Goal: Information Seeking & Learning: Learn about a topic

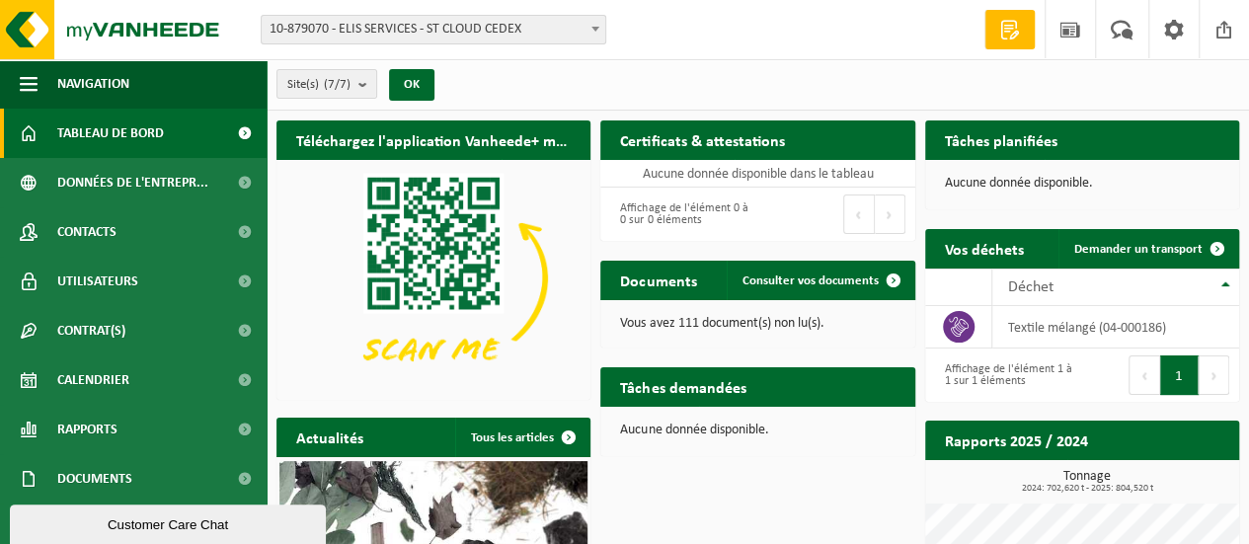
click at [595, 33] on span at bounding box center [596, 29] width 20 height 26
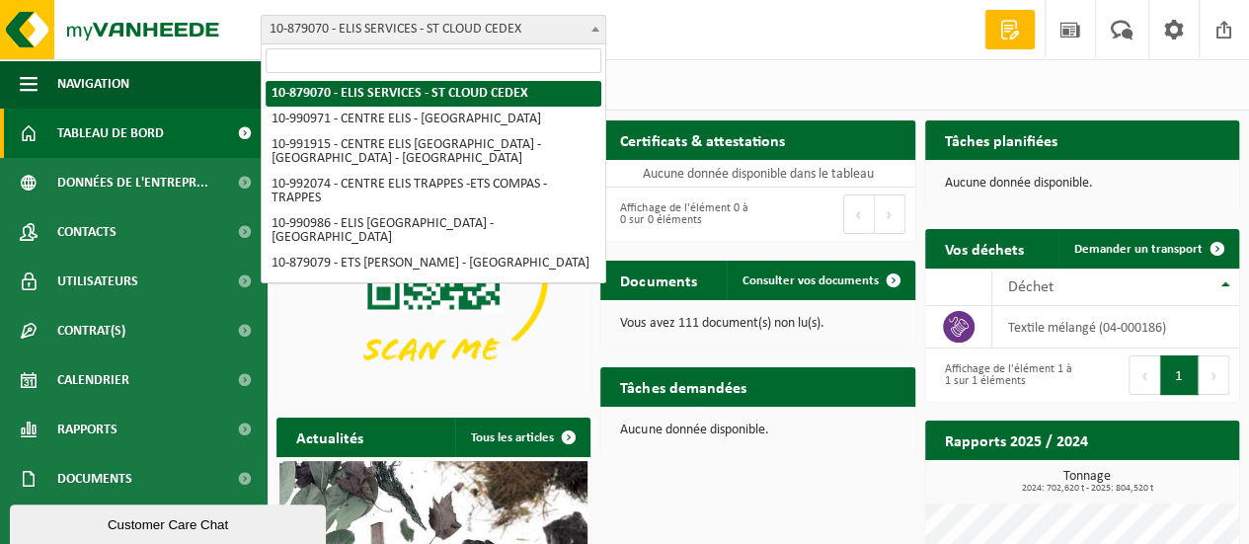
click at [593, 33] on span at bounding box center [596, 29] width 20 height 26
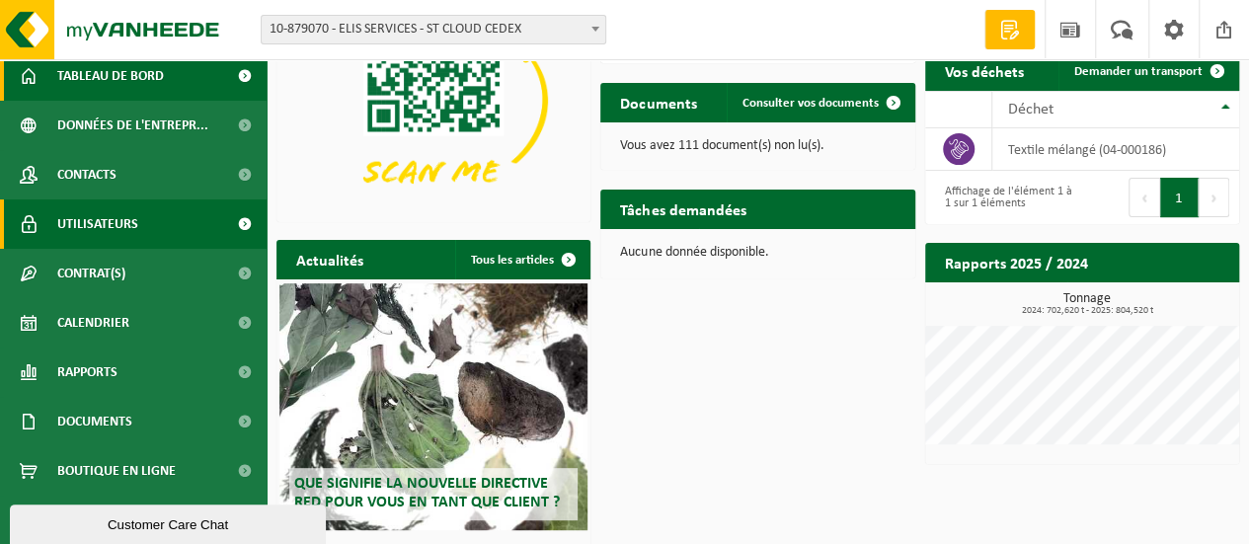
scroll to position [198, 0]
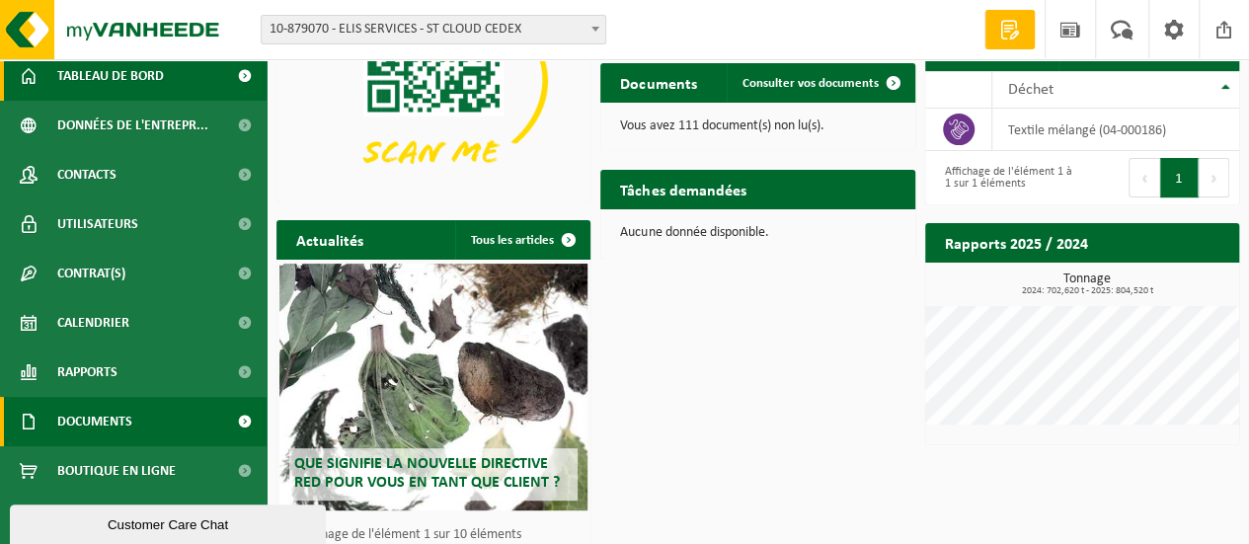
click at [73, 426] on span "Documents" at bounding box center [94, 421] width 75 height 49
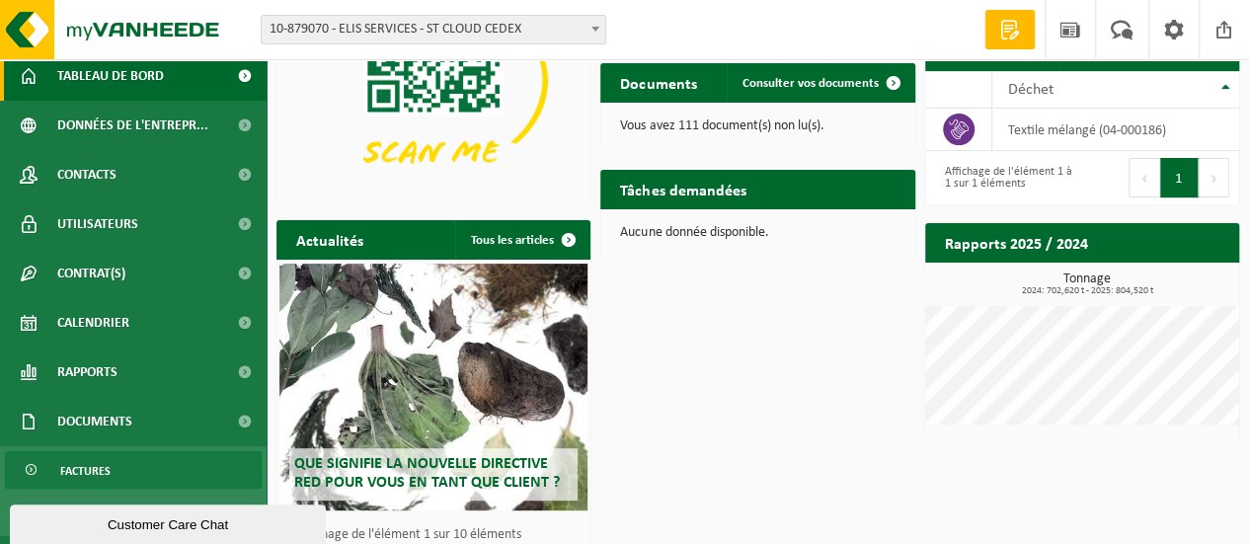
click at [84, 467] on span "Factures" at bounding box center [85, 471] width 50 height 38
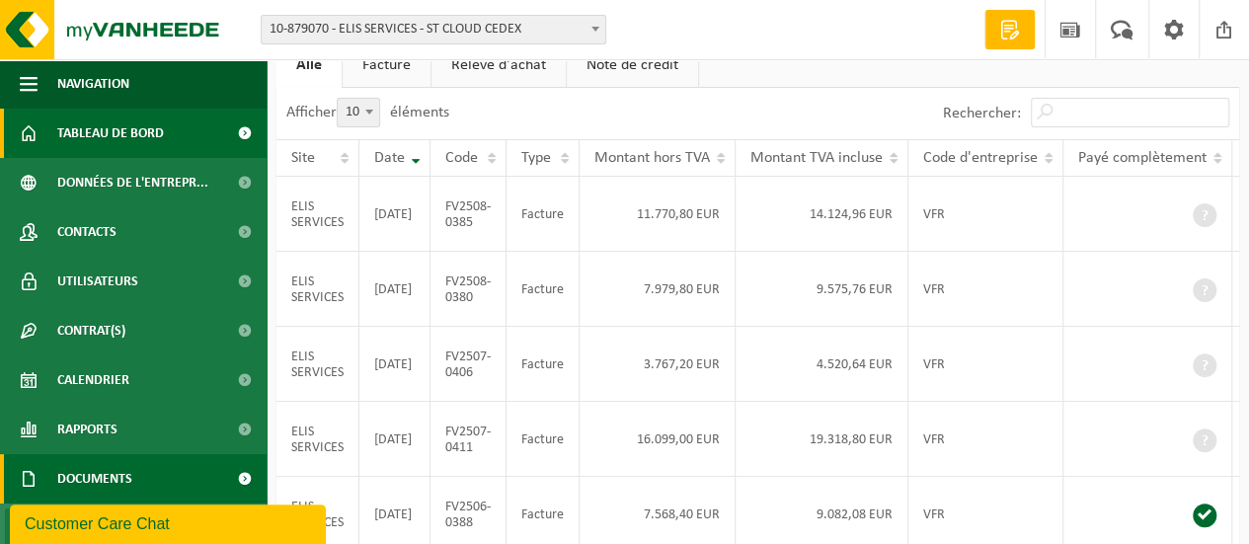
scroll to position [99, 0]
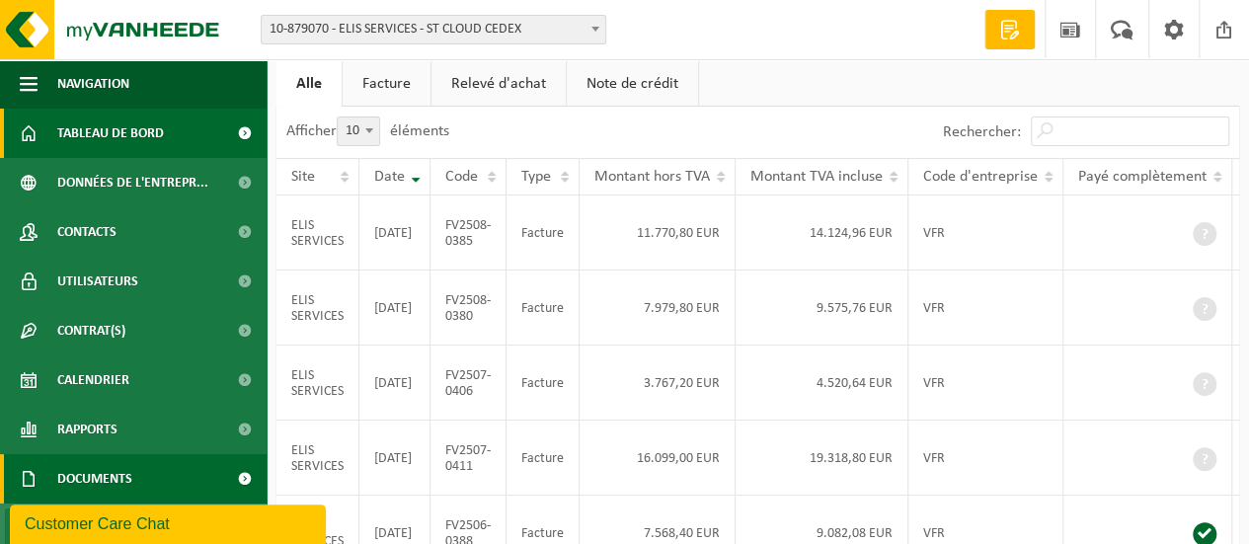
click at [120, 134] on span "Tableau de bord" at bounding box center [110, 133] width 107 height 49
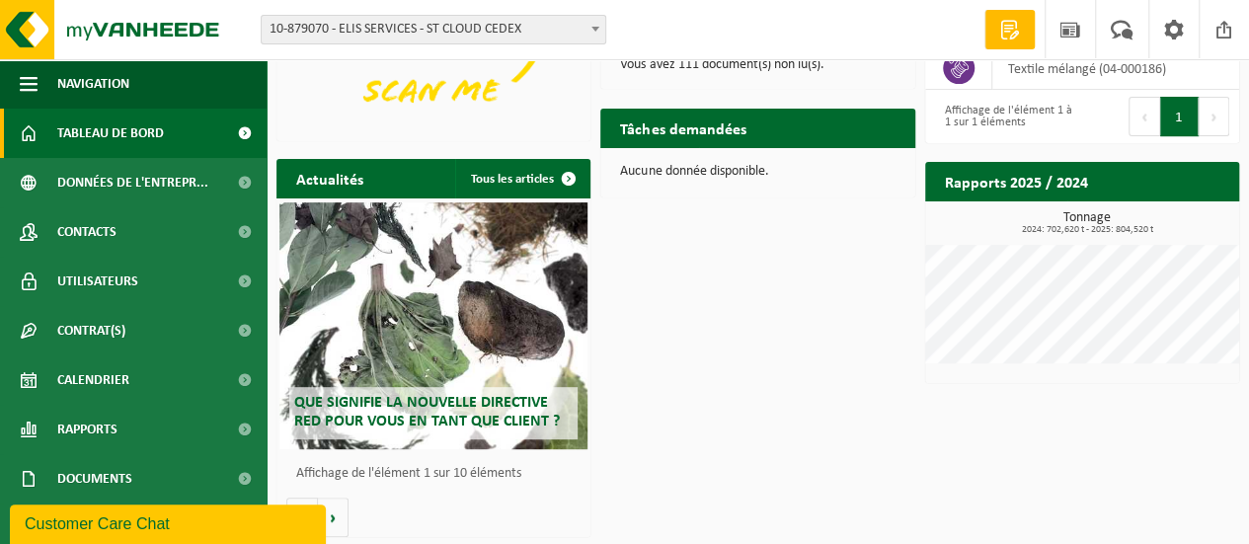
scroll to position [260, 0]
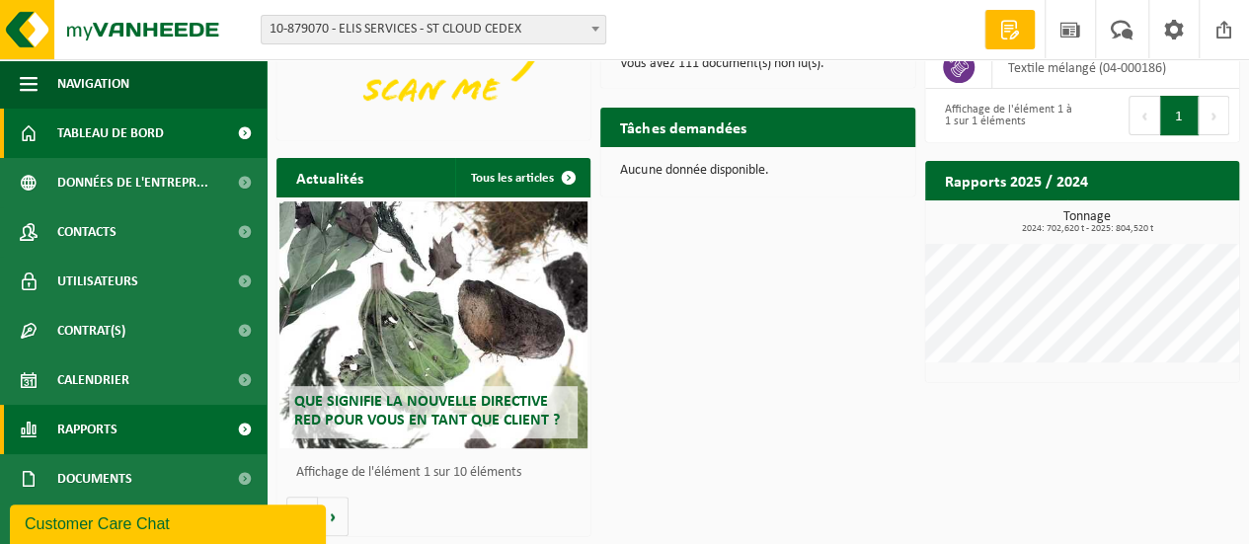
click at [225, 429] on span at bounding box center [244, 429] width 44 height 49
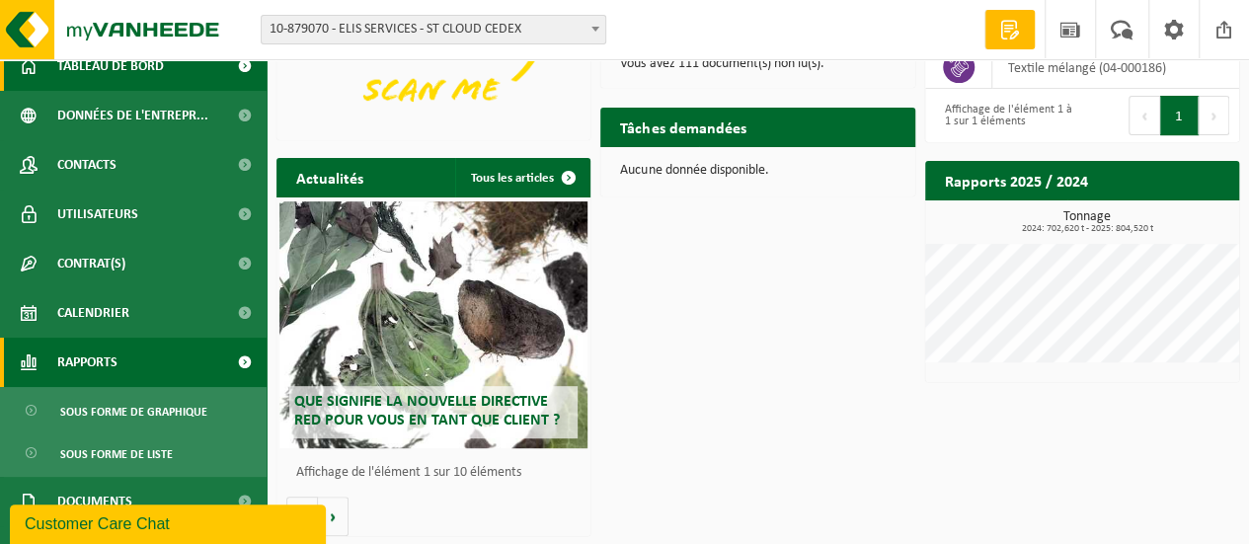
scroll to position [99, 0]
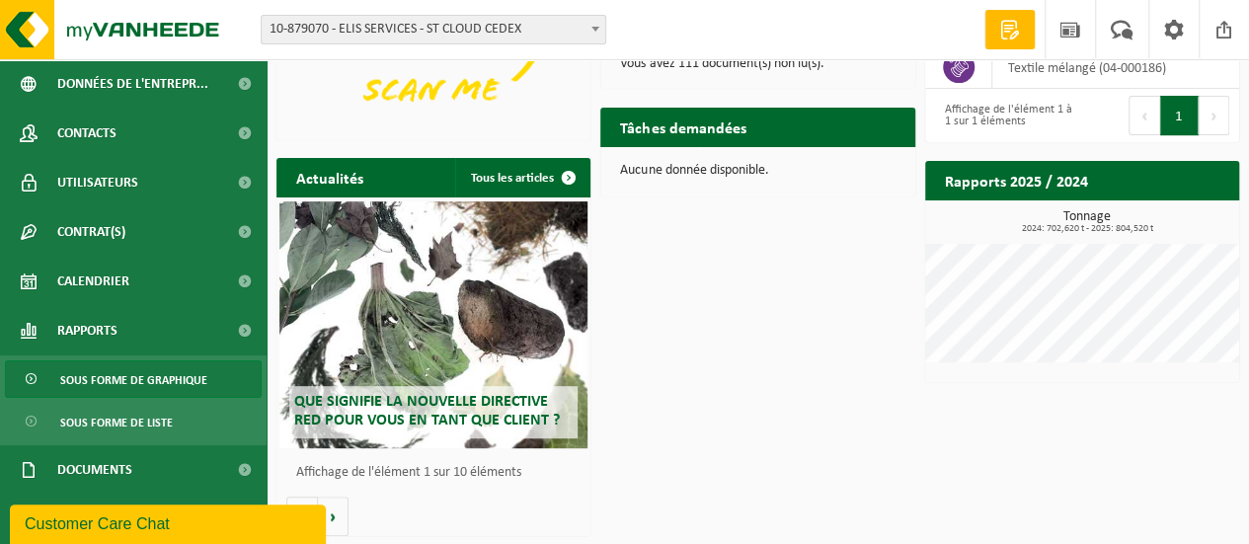
click at [144, 382] on span "Sous forme de graphique" at bounding box center [133, 380] width 147 height 38
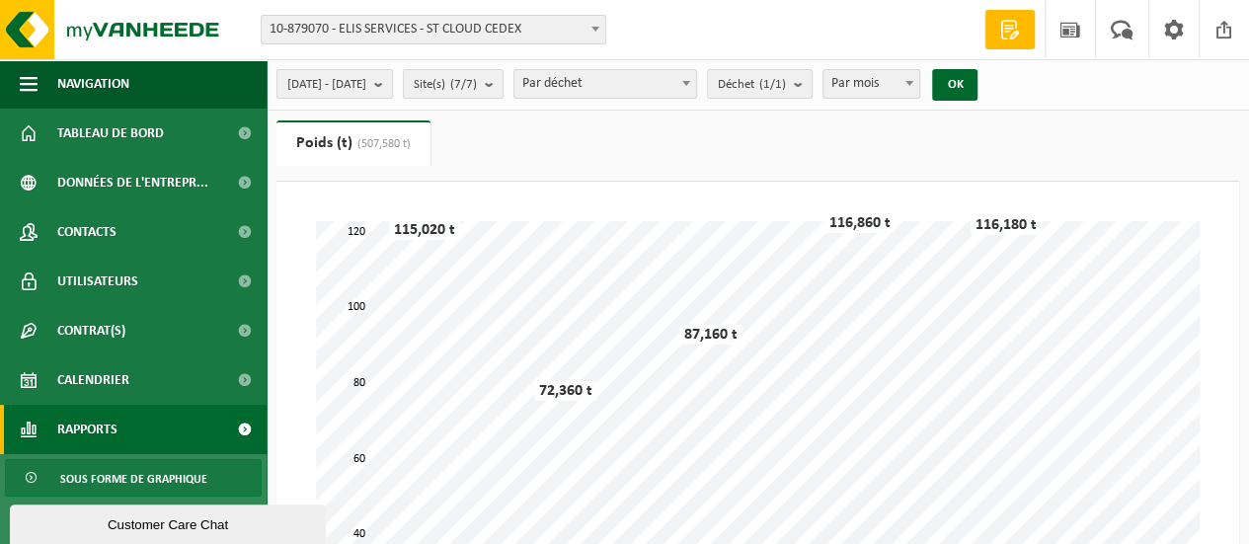
click at [595, 33] on span at bounding box center [596, 29] width 20 height 26
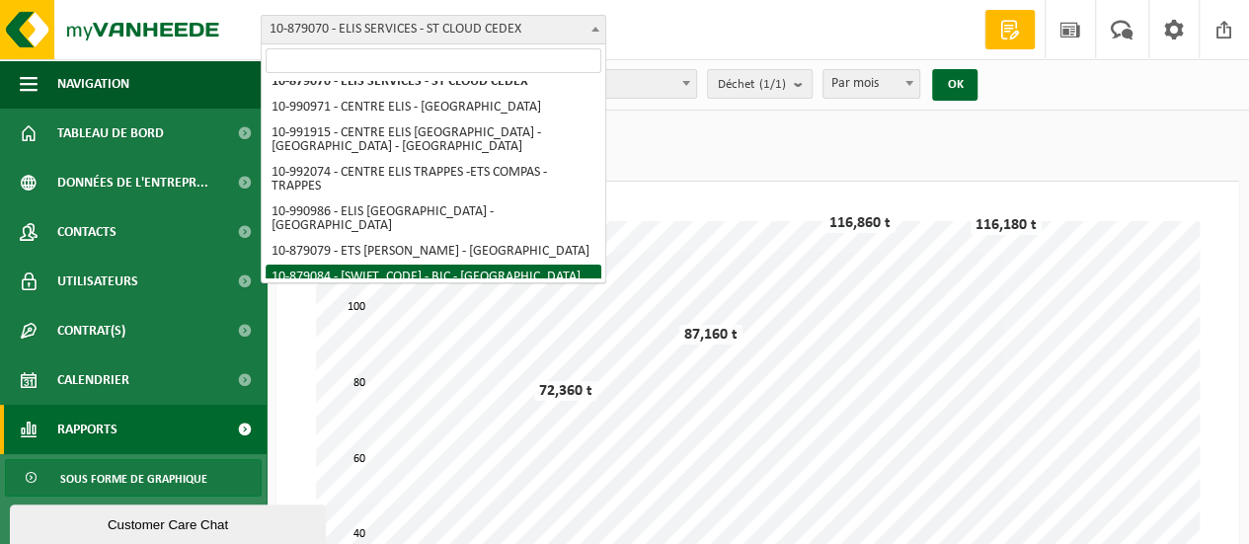
scroll to position [24, 0]
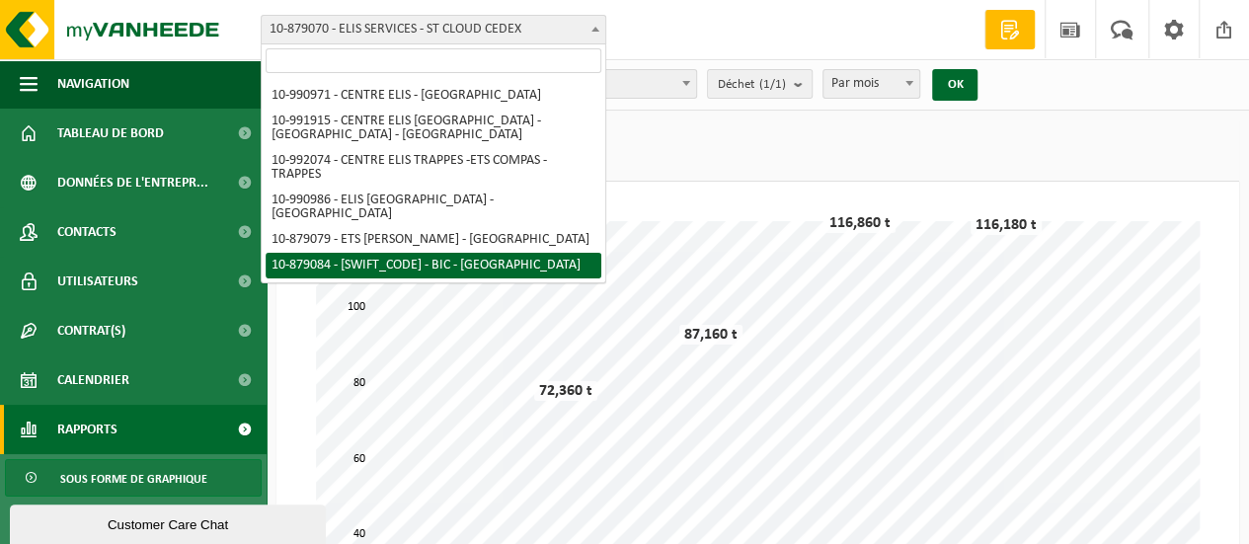
select select "108743"
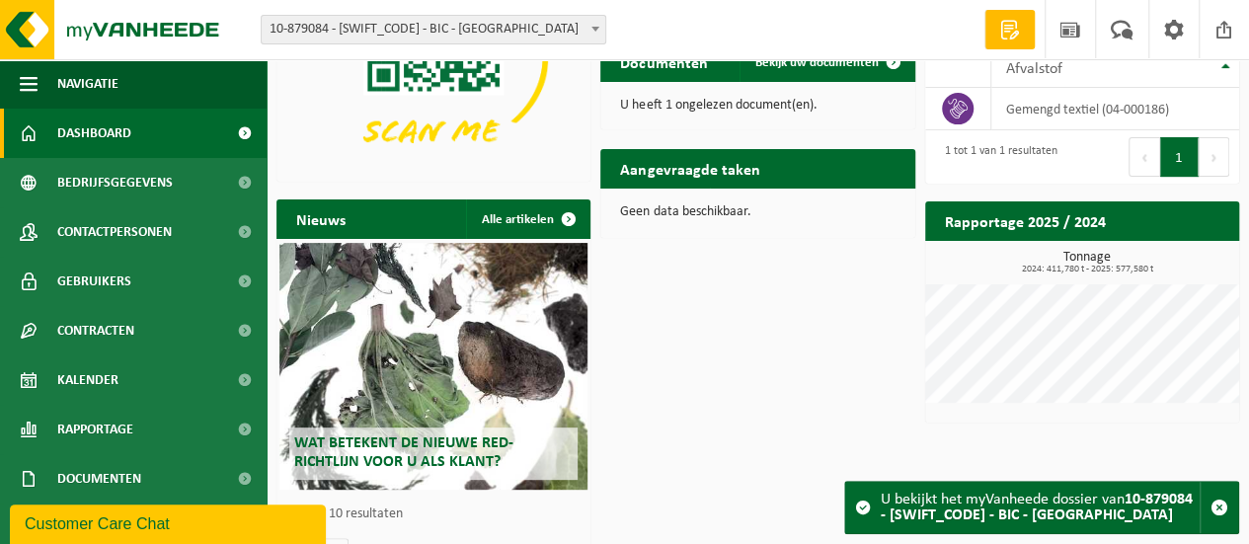
scroll to position [198, 0]
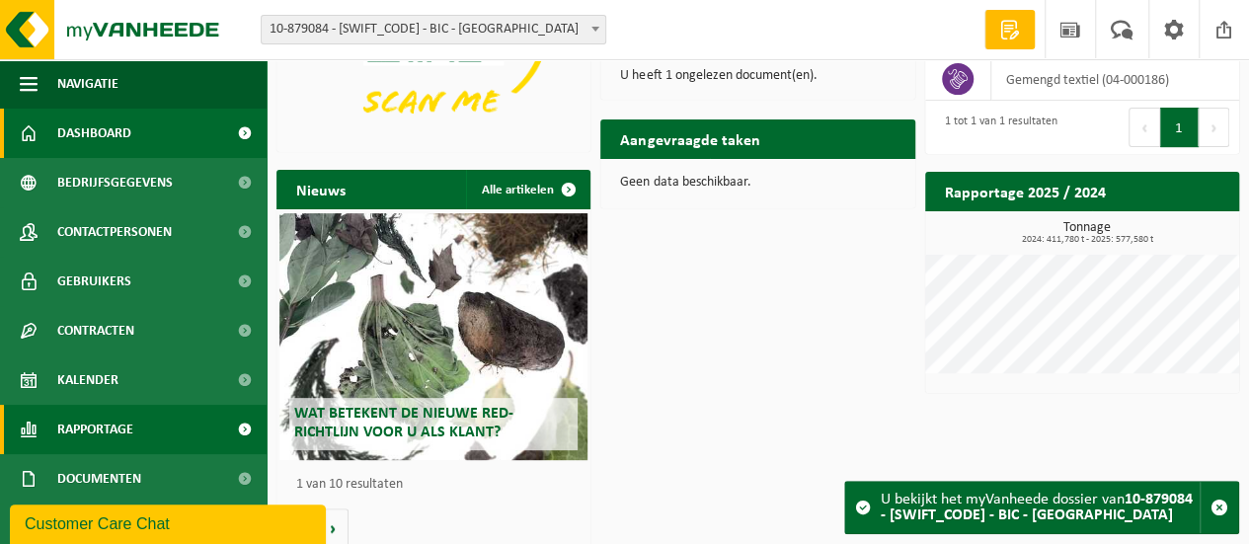
click at [225, 429] on span at bounding box center [244, 429] width 44 height 49
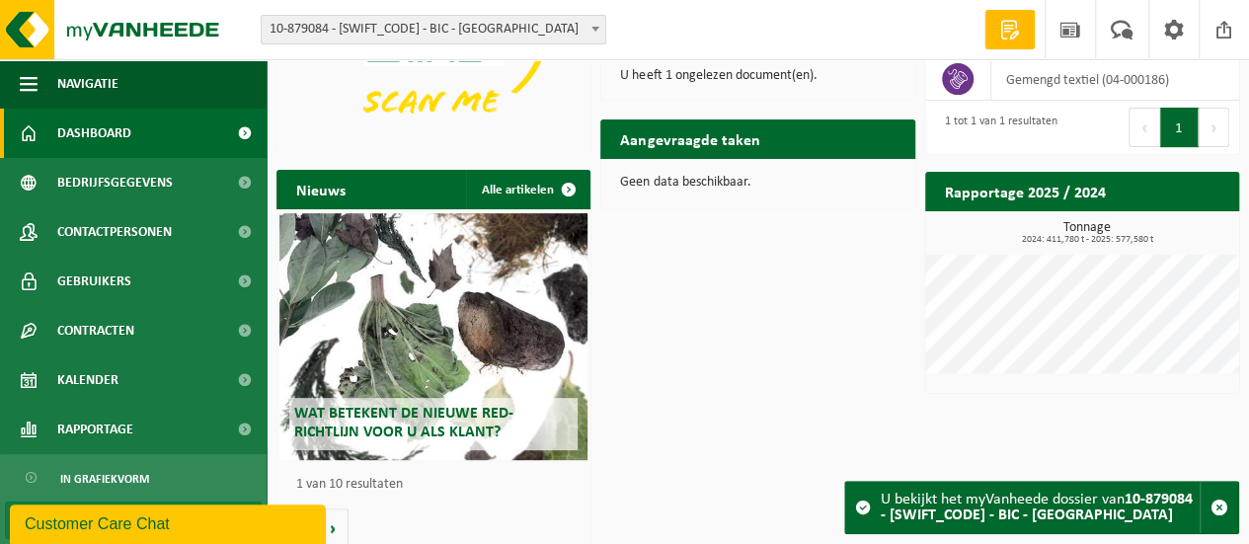
scroll to position [99, 0]
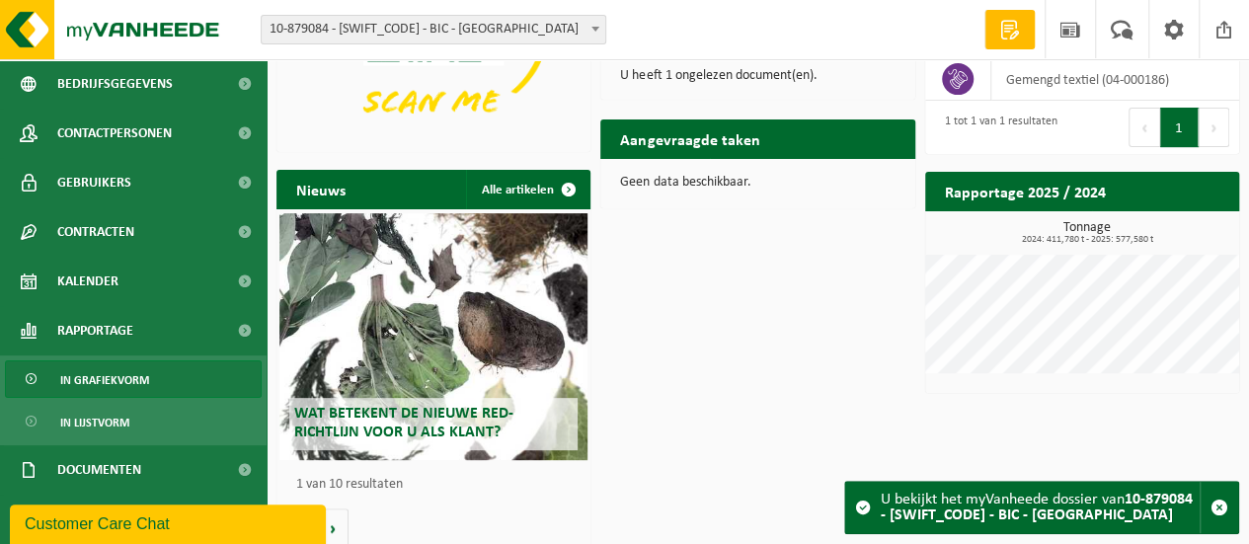
click at [110, 379] on span "In grafiekvorm" at bounding box center [104, 380] width 89 height 38
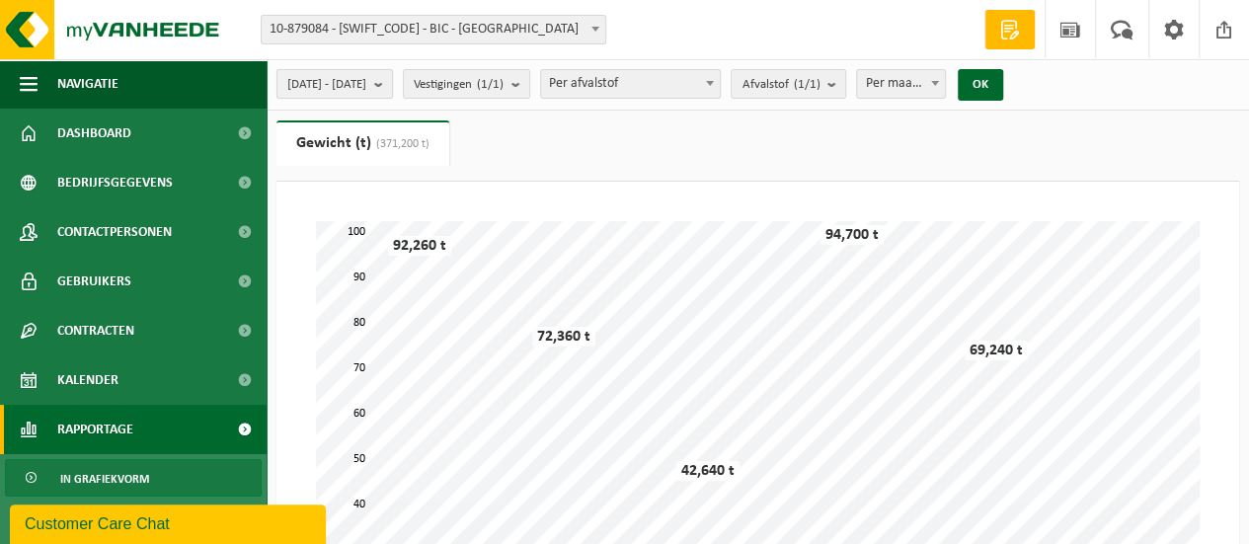
click at [392, 87] on b "submit" at bounding box center [383, 84] width 18 height 28
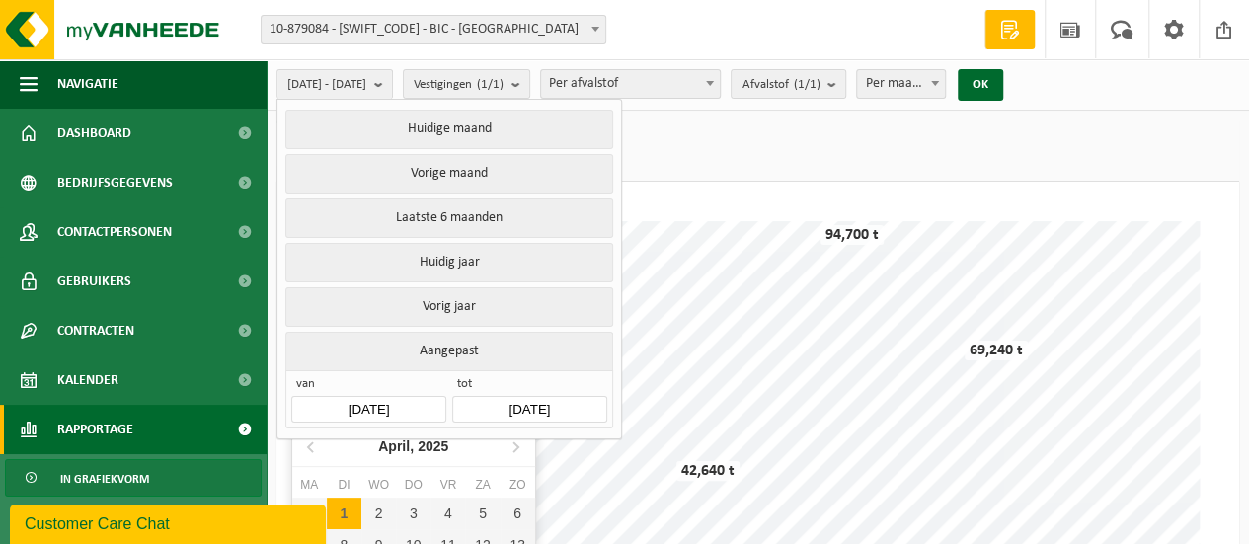
click at [398, 403] on input "[DATE]" at bounding box center [368, 409] width 154 height 27
click at [306, 453] on icon at bounding box center [312, 447] width 32 height 32
click at [377, 515] on div "1" at bounding box center [378, 514] width 35 height 32
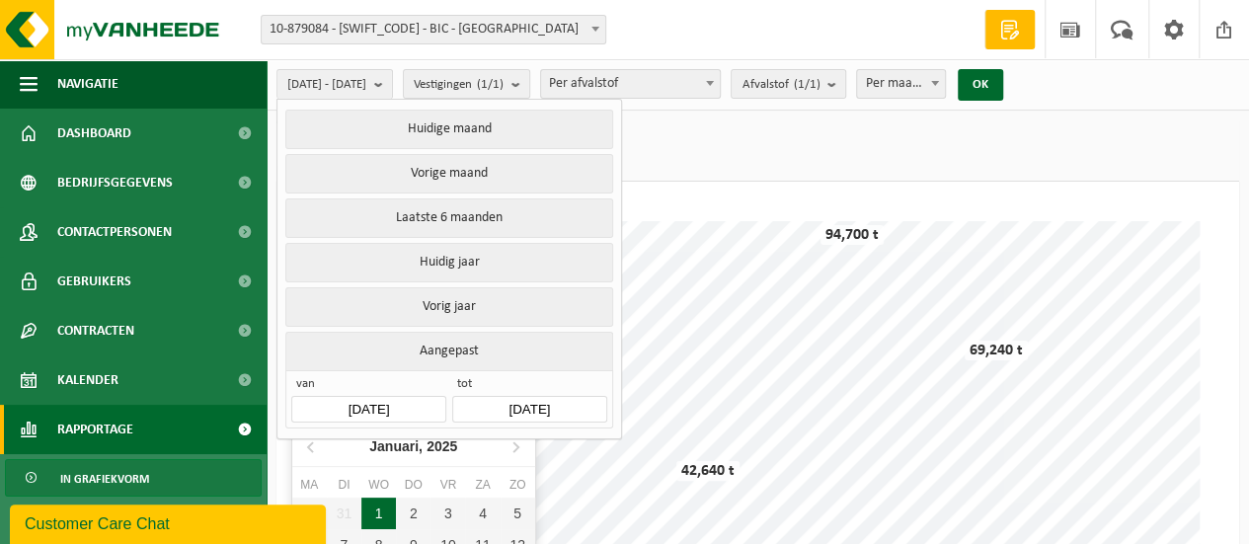
type input "[DATE]"
click at [551, 400] on input "[DATE]" at bounding box center [529, 409] width 154 height 27
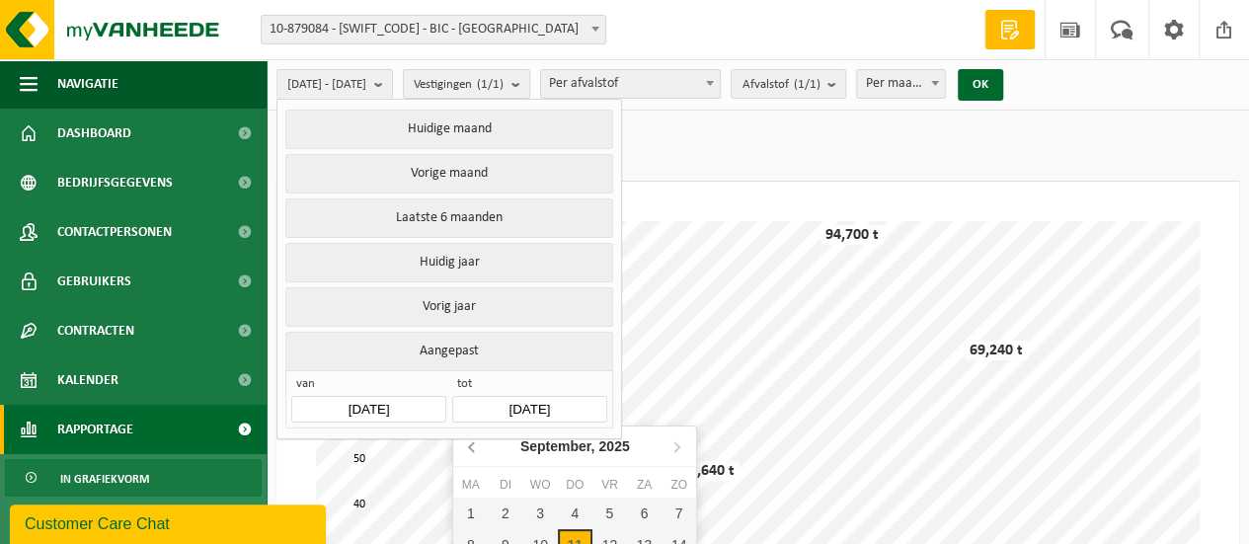
click at [465, 445] on icon at bounding box center [473, 447] width 32 height 32
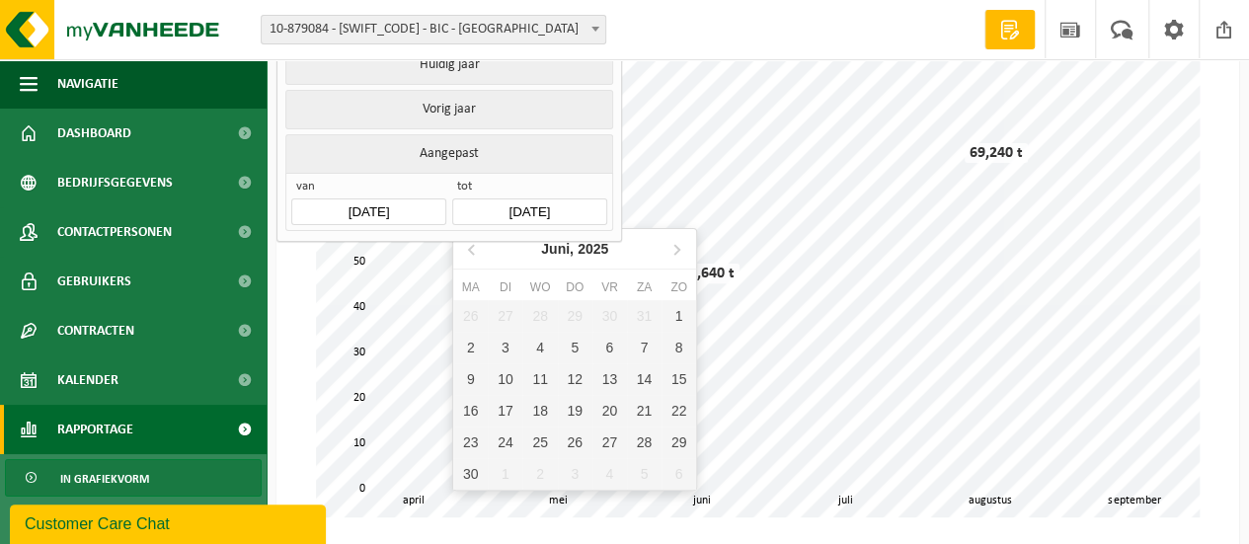
scroll to position [296, 0]
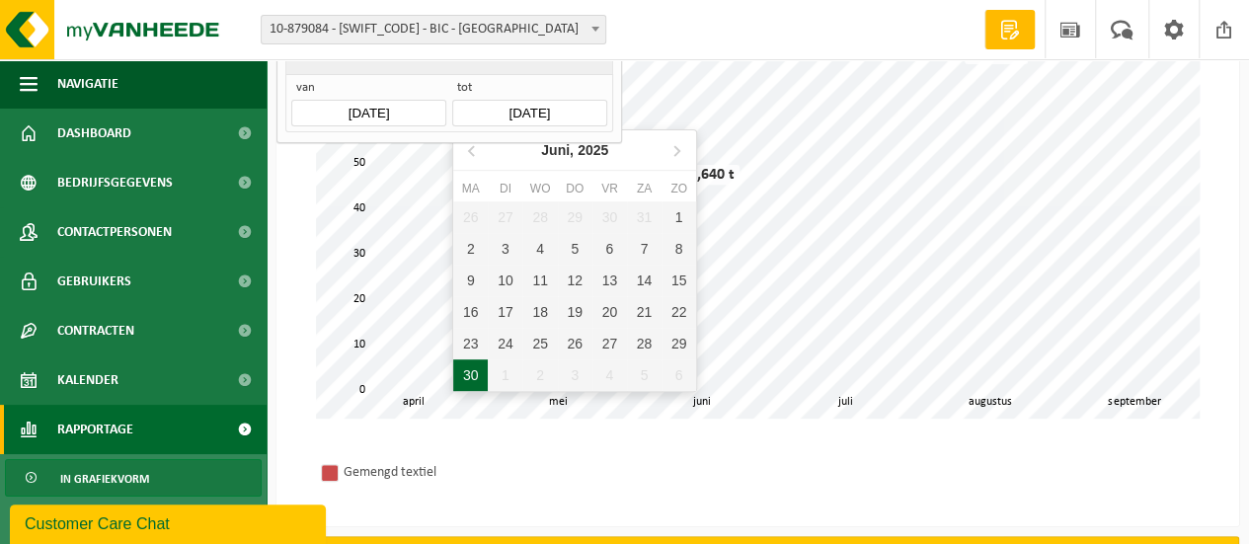
click at [476, 378] on div "30" at bounding box center [470, 375] width 35 height 32
type input "2025-06-30"
type input "[DATE]"
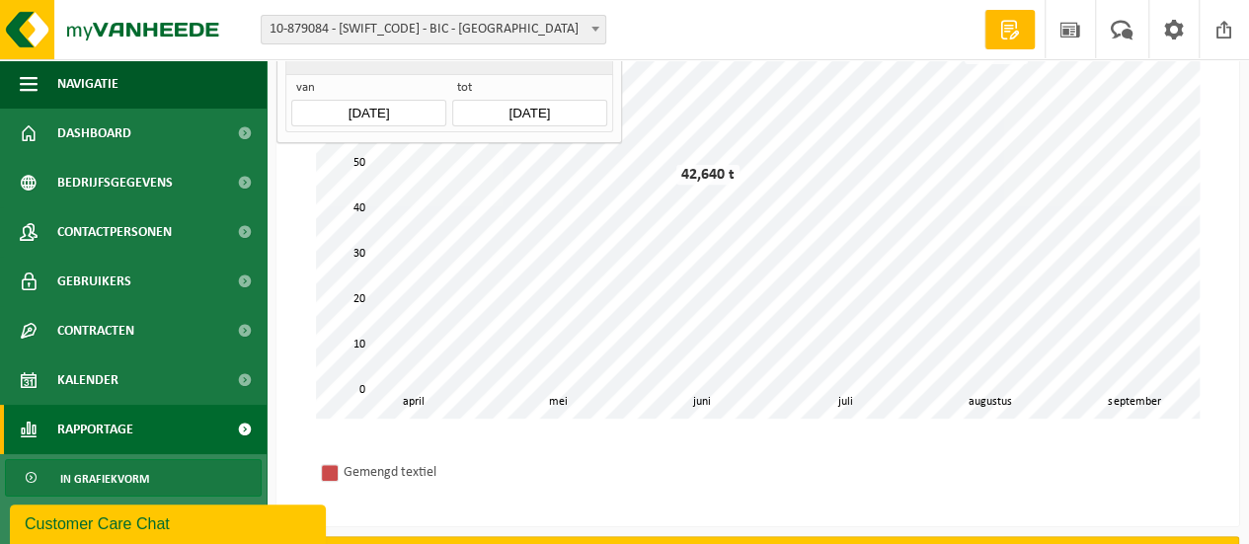
scroll to position [0, 0]
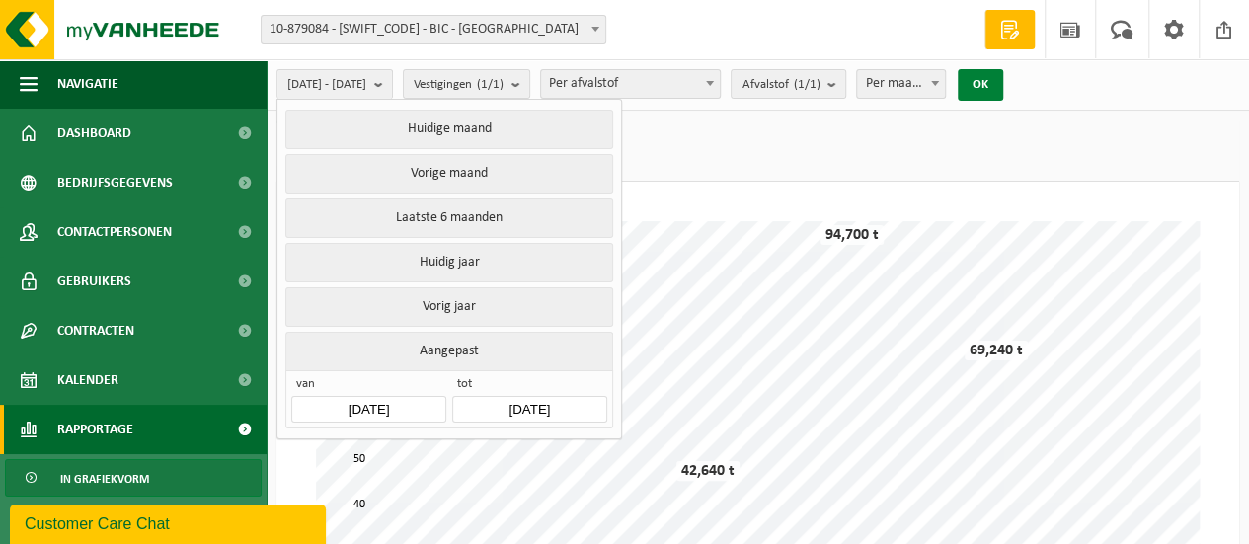
click at [1003, 86] on button "OK" at bounding box center [980, 85] width 45 height 32
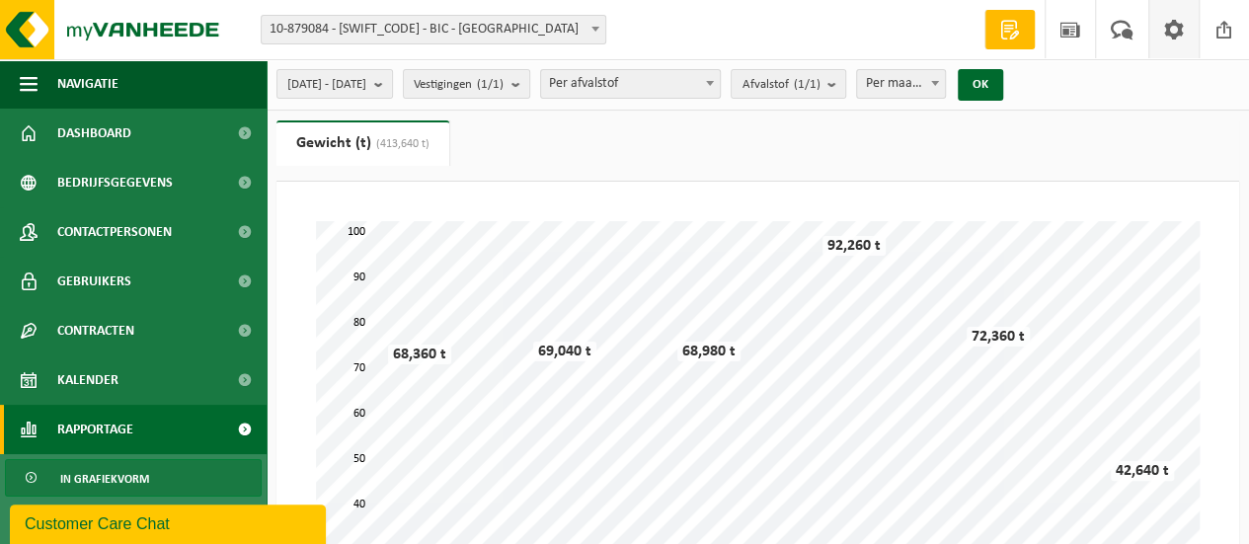
click at [1176, 31] on span at bounding box center [1174, 29] width 30 height 58
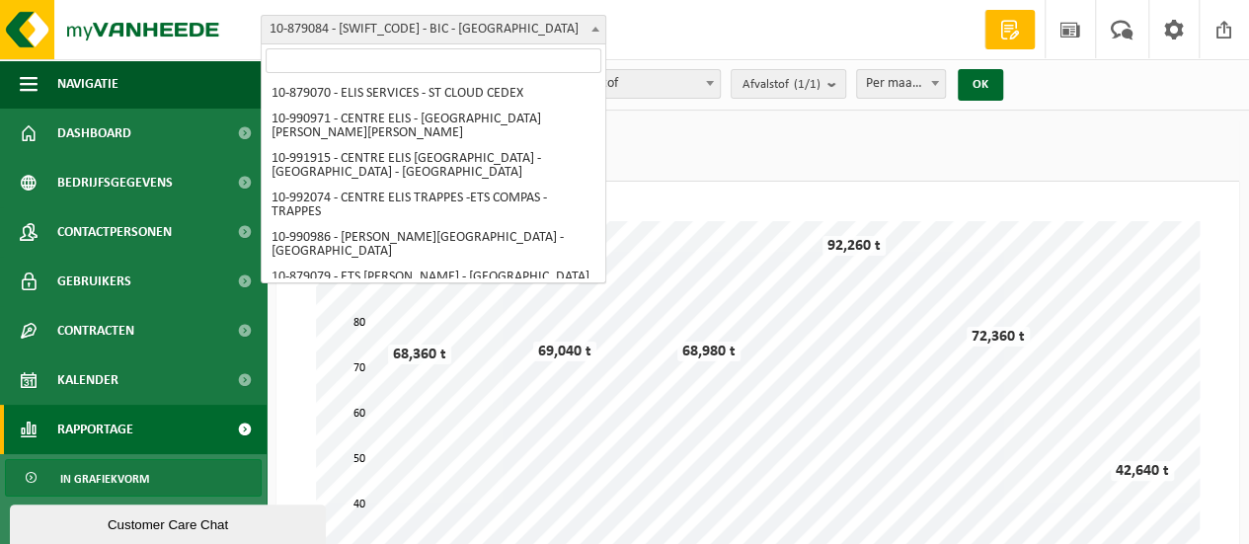
click at [595, 30] on b at bounding box center [596, 29] width 8 height 5
select select "108741"
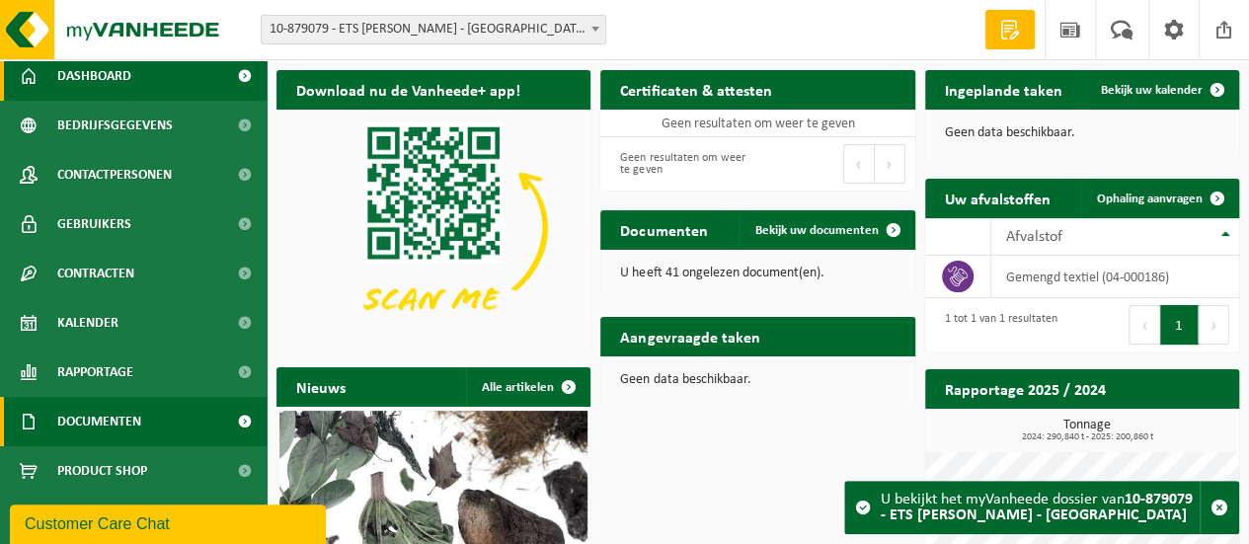
scroll to position [57, 0]
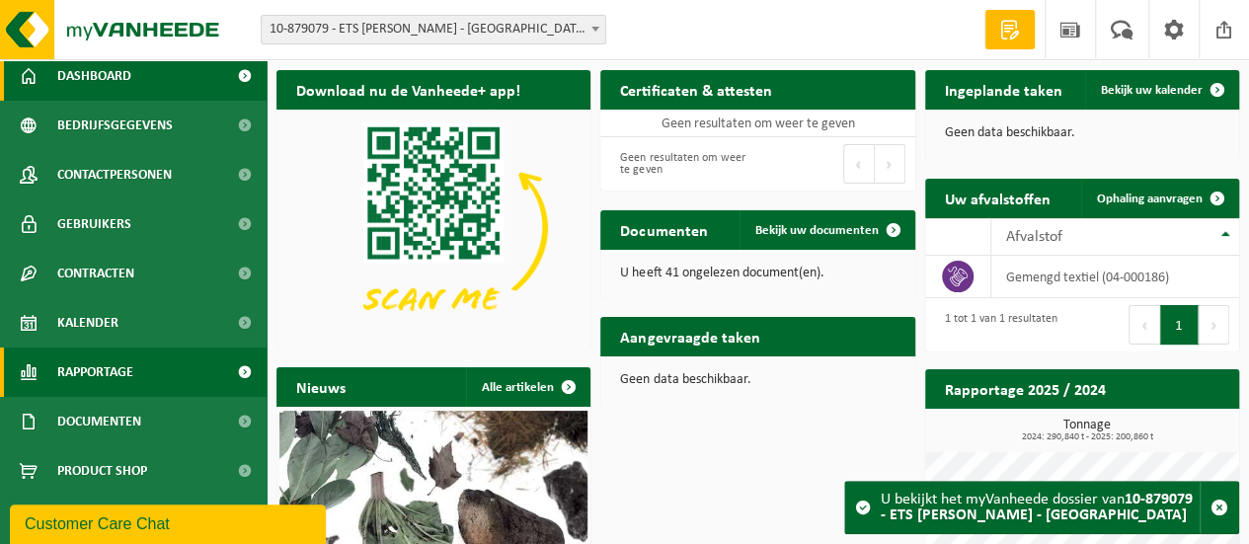
click at [229, 373] on span at bounding box center [244, 372] width 44 height 49
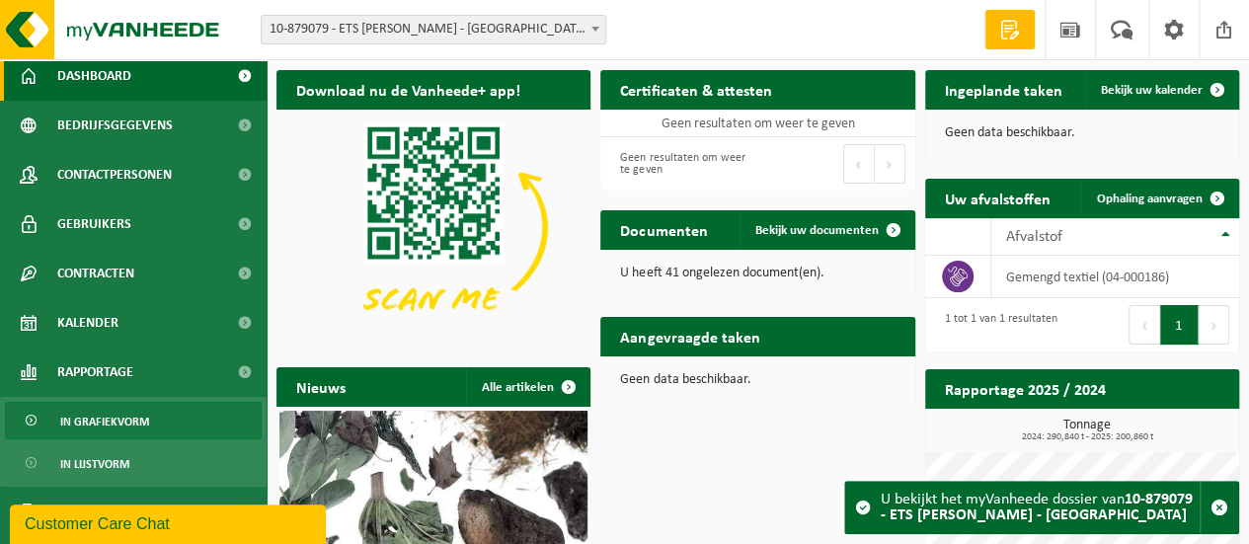
click at [145, 420] on span "In grafiekvorm" at bounding box center [104, 422] width 89 height 38
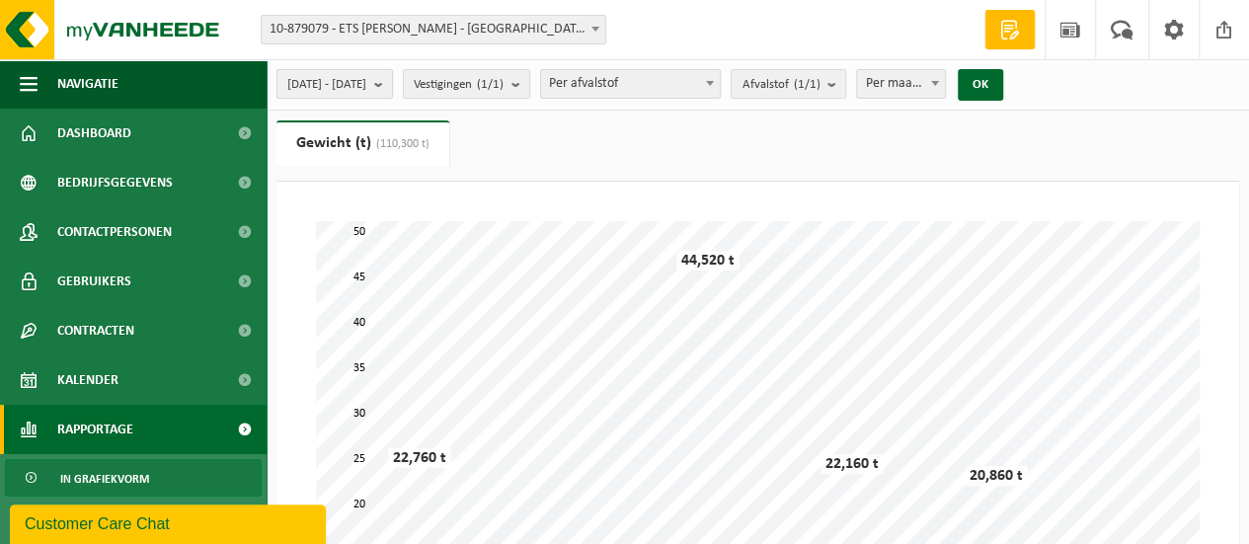
click at [392, 86] on b "submit" at bounding box center [383, 84] width 18 height 28
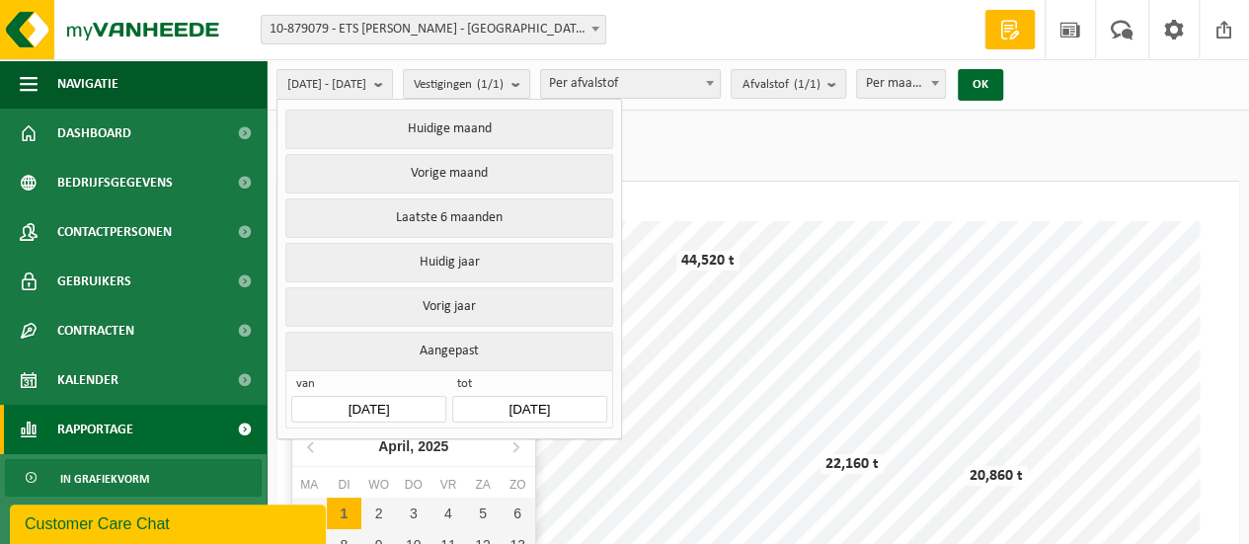
click at [395, 396] on input "[DATE]" at bounding box center [368, 409] width 154 height 27
click at [310, 451] on icon at bounding box center [310, 447] width 5 height 10
click at [310, 451] on icon at bounding box center [312, 447] width 32 height 32
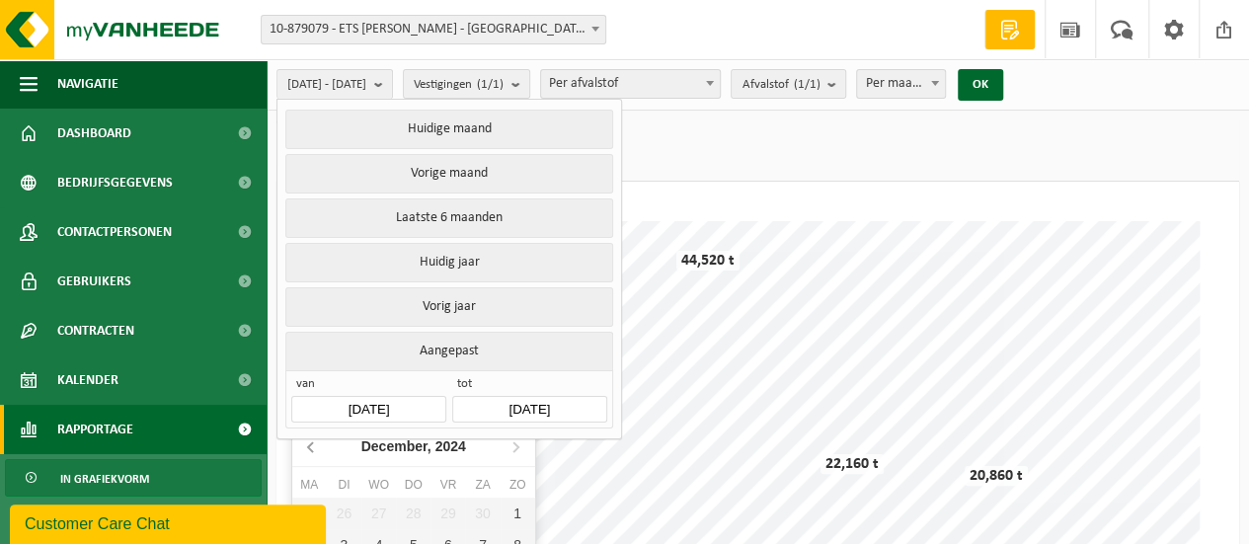
click at [310, 451] on icon at bounding box center [312, 447] width 32 height 32
click at [522, 443] on icon at bounding box center [516, 447] width 32 height 32
click at [521, 443] on icon at bounding box center [516, 447] width 32 height 32
click at [374, 515] on div "1" at bounding box center [378, 514] width 35 height 32
type input "[DATE]"
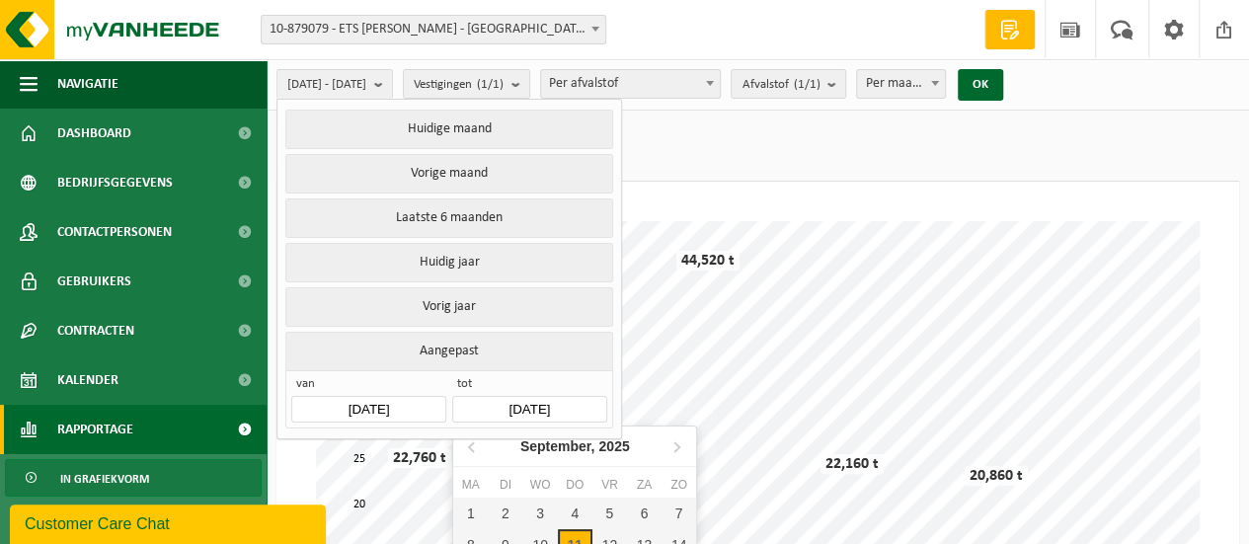
click at [575, 402] on input "2025-09-11" at bounding box center [529, 409] width 154 height 27
click at [470, 445] on icon at bounding box center [471, 447] width 5 height 10
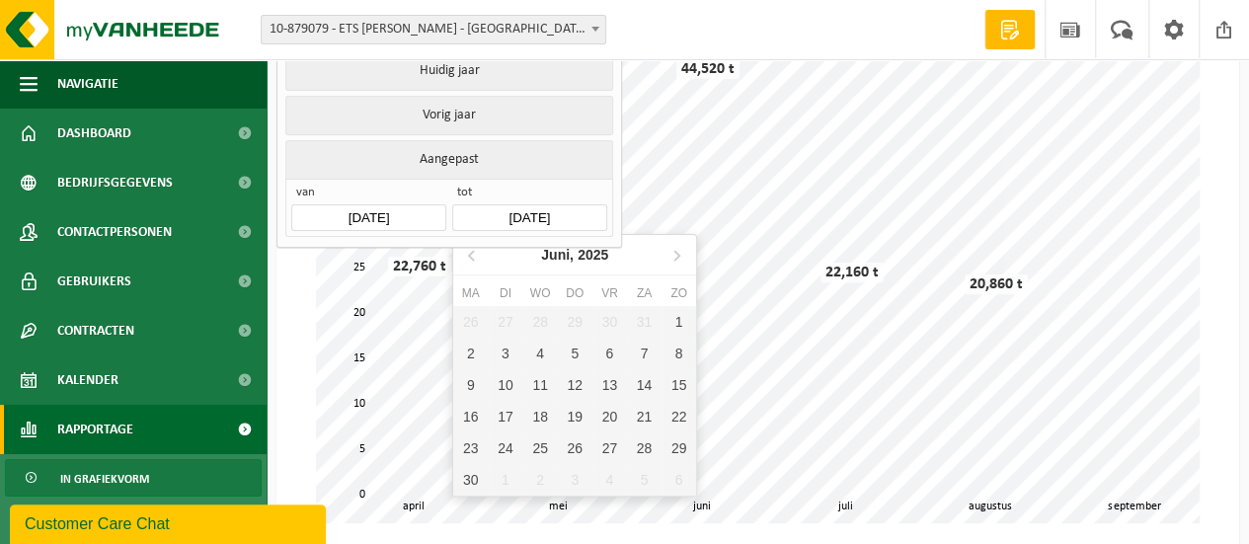
scroll to position [296, 0]
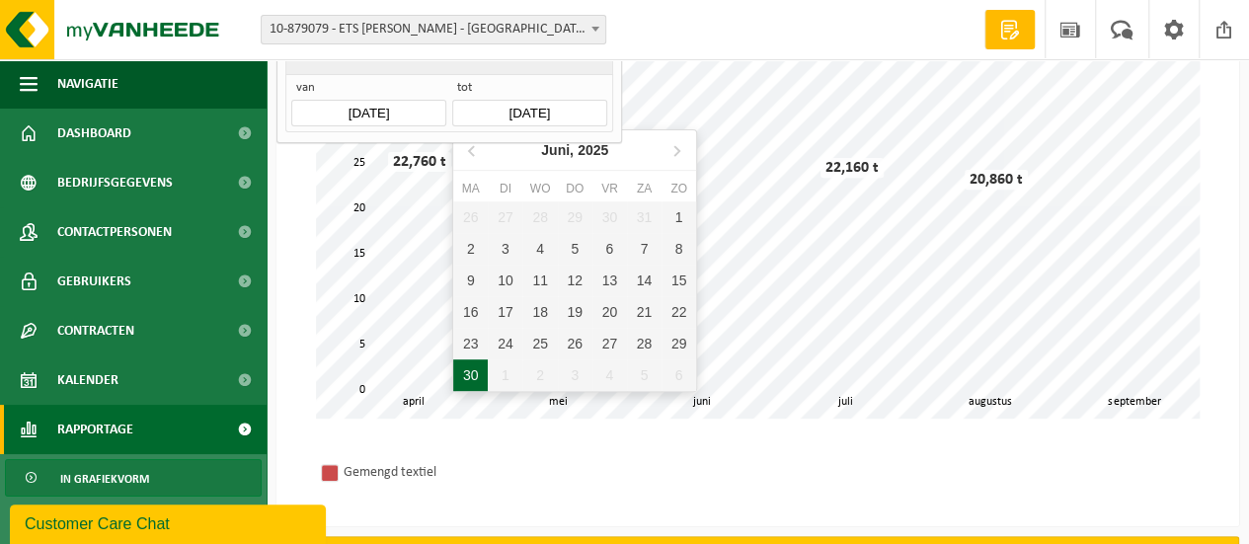
click at [476, 370] on div "30" at bounding box center [470, 375] width 35 height 32
type input "2025-06-30"
type input "2025-01-01"
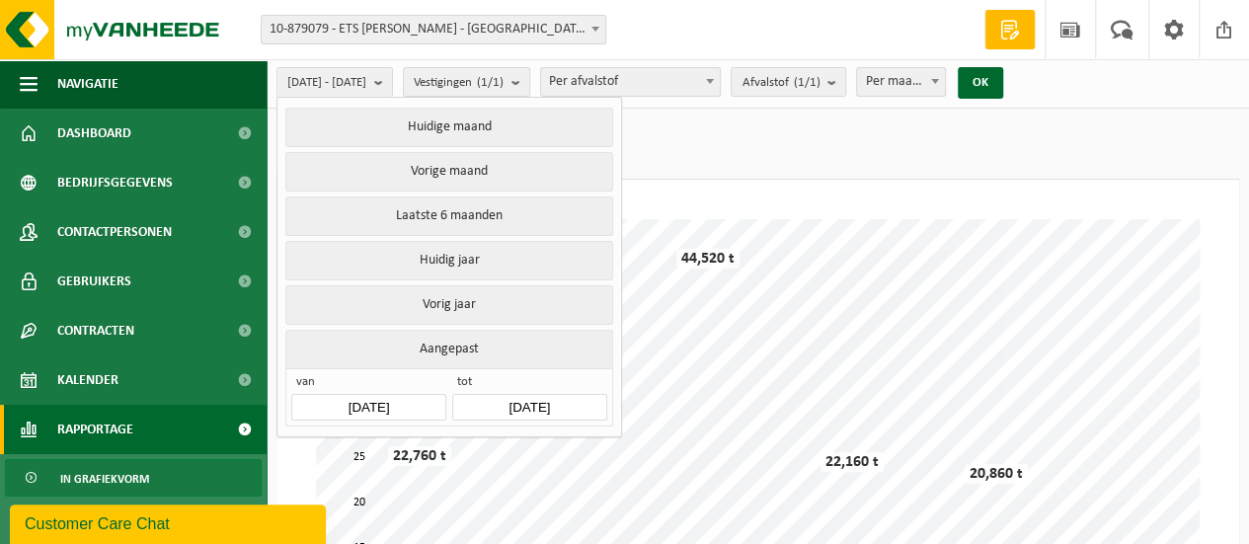
scroll to position [0, 0]
click at [1003, 84] on button "OK" at bounding box center [980, 85] width 45 height 32
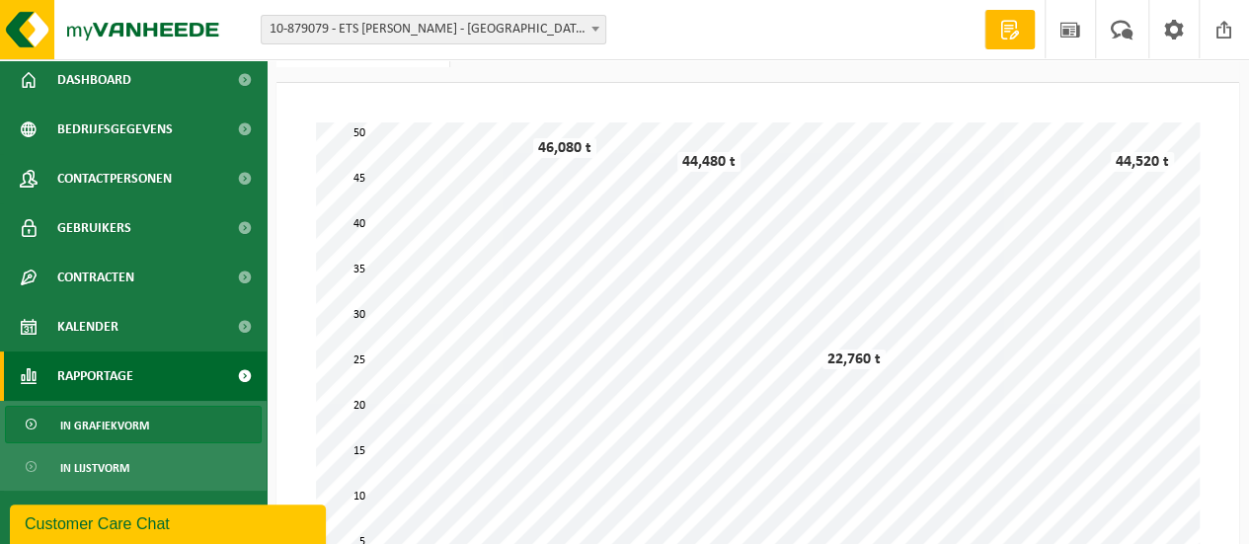
scroll to position [99, 0]
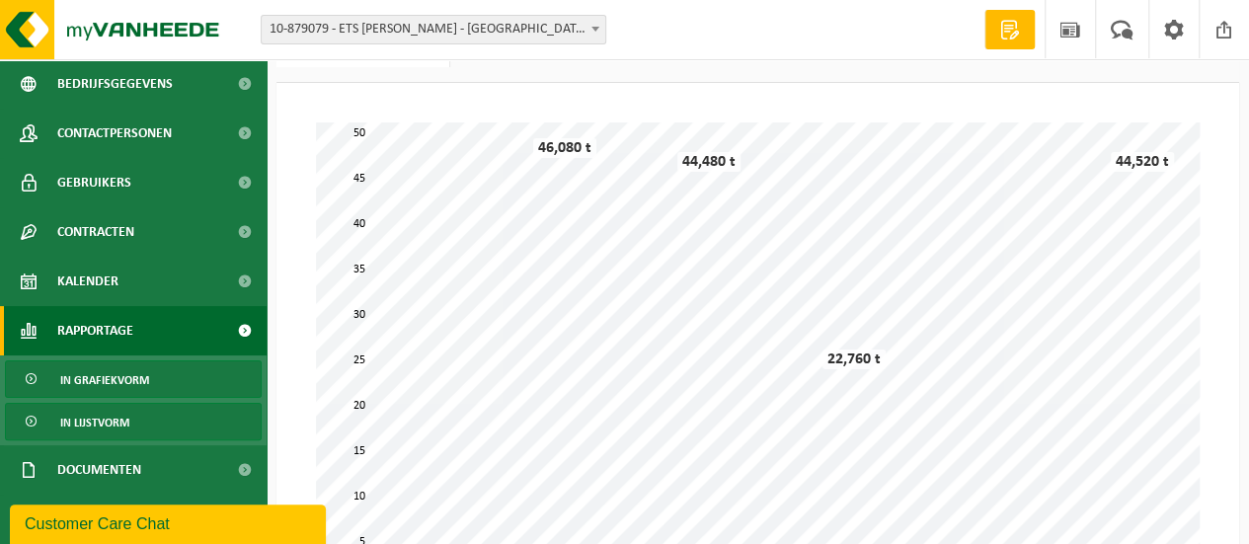
click at [115, 423] on span "In lijstvorm" at bounding box center [94, 423] width 69 height 38
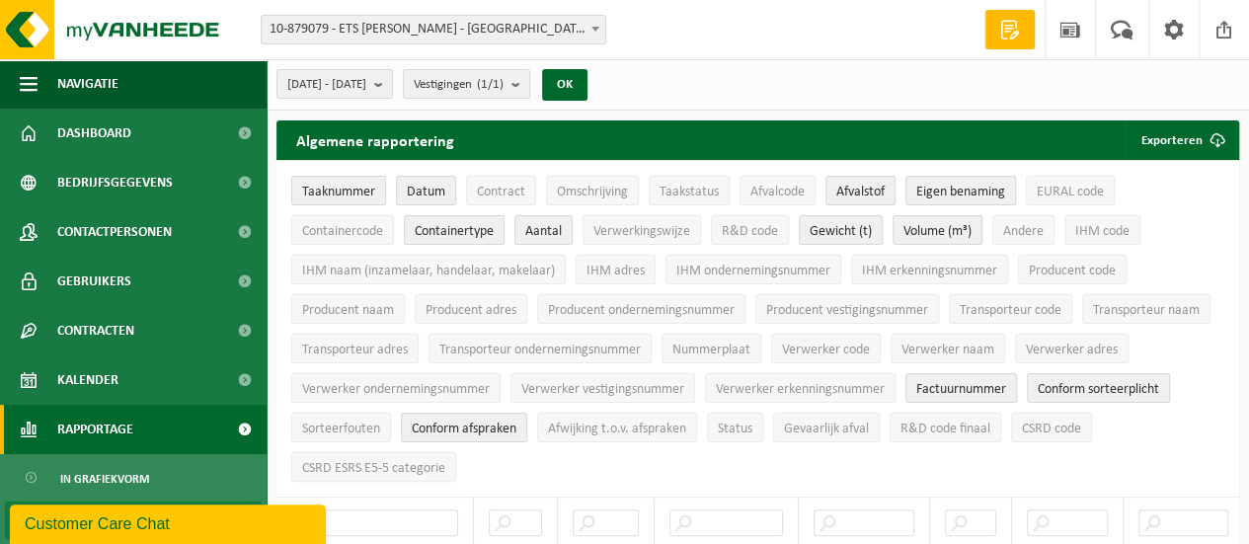
click at [225, 433] on span at bounding box center [244, 429] width 44 height 49
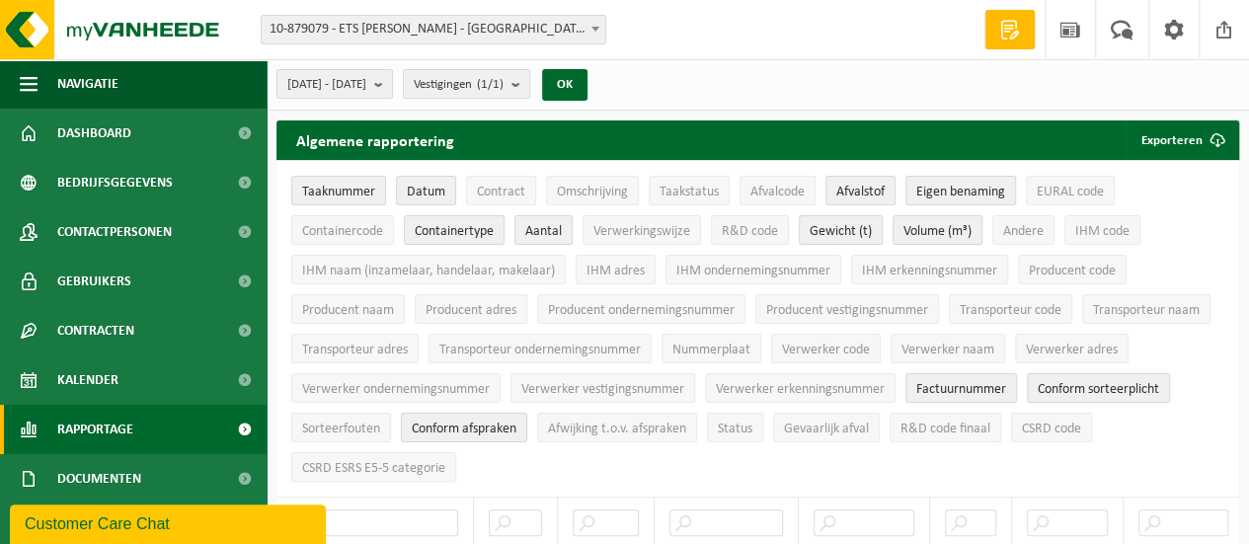
click at [225, 424] on span at bounding box center [244, 429] width 44 height 49
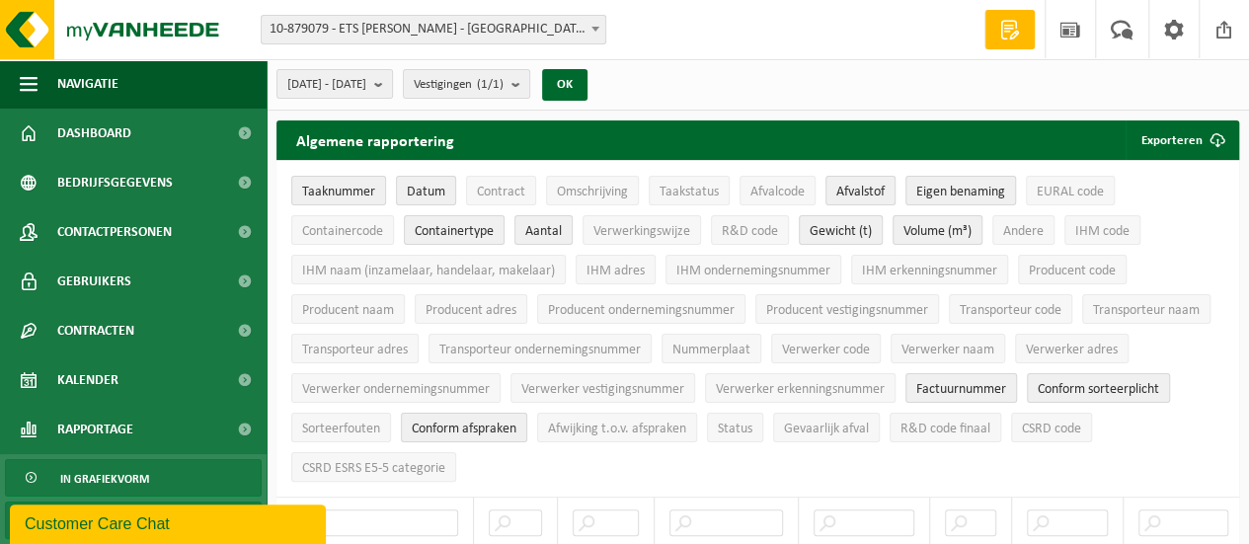
click at [154, 477] on link "In grafiekvorm" at bounding box center [133, 478] width 257 height 38
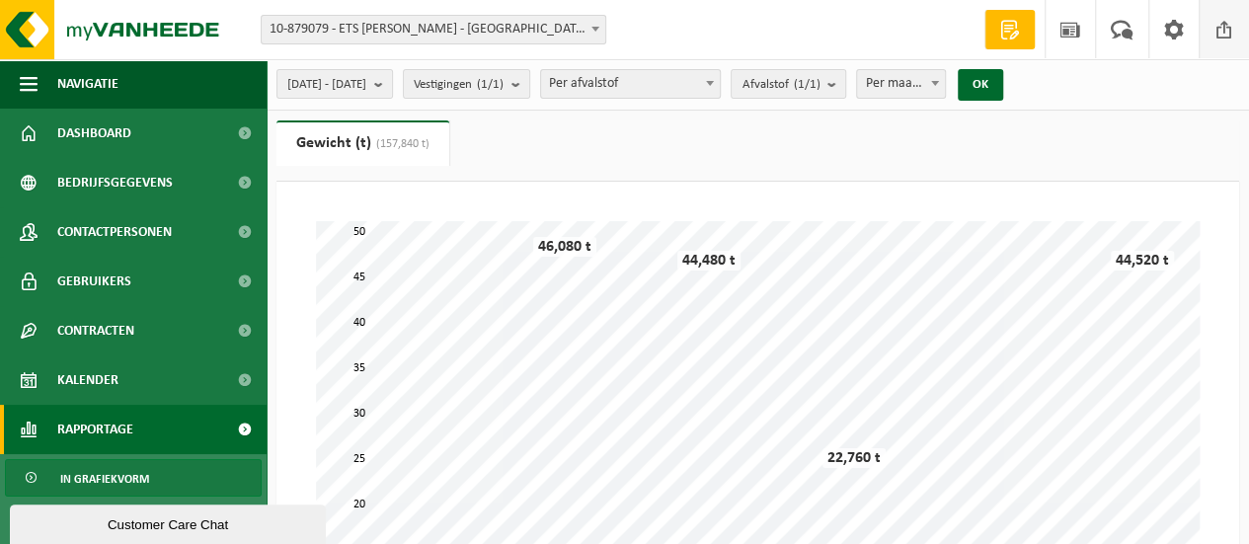
click at [1226, 40] on span at bounding box center [1225, 29] width 30 height 58
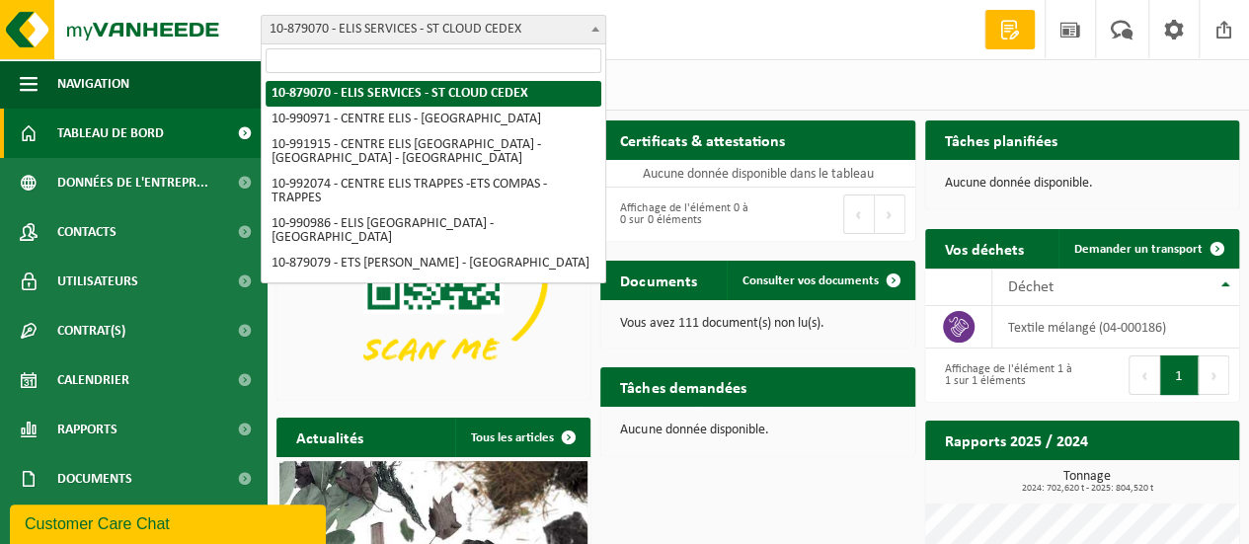
click at [586, 33] on span at bounding box center [596, 29] width 20 height 26
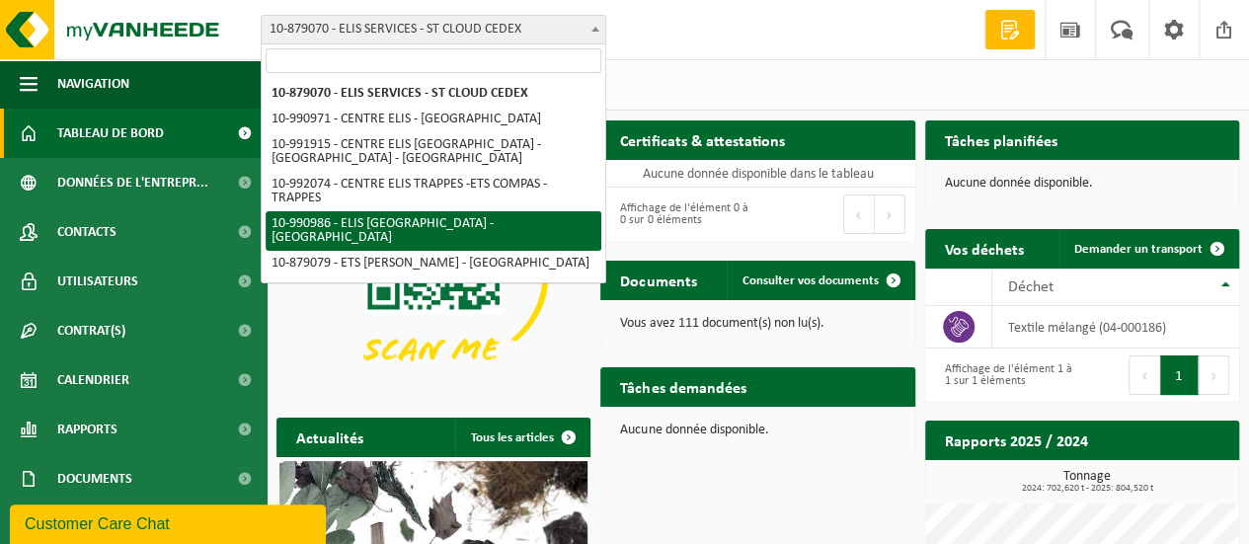
scroll to position [24, 0]
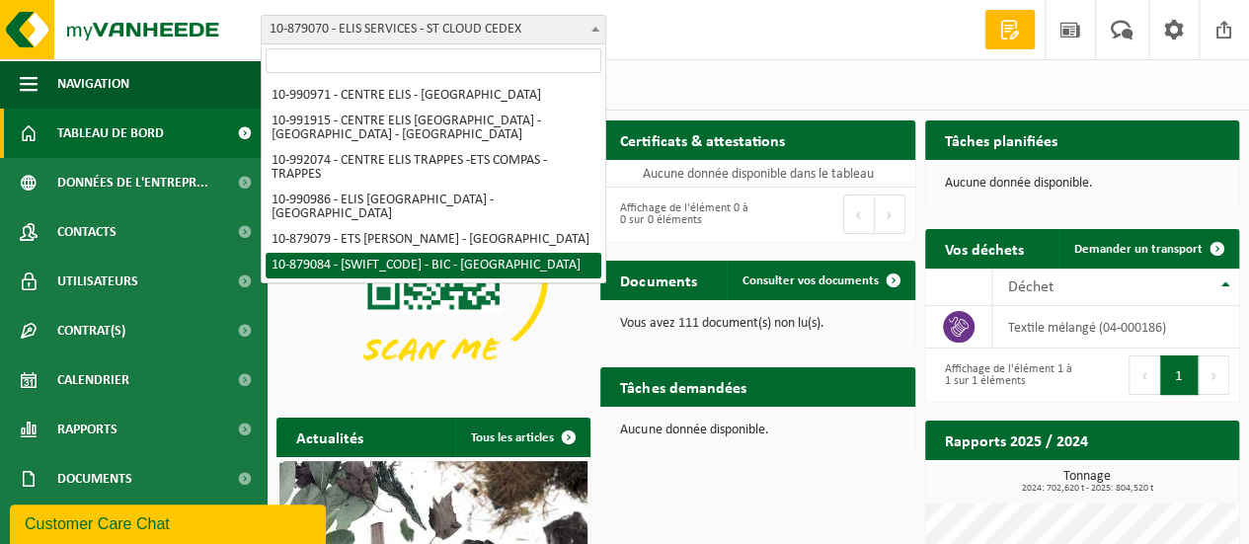
select select "108743"
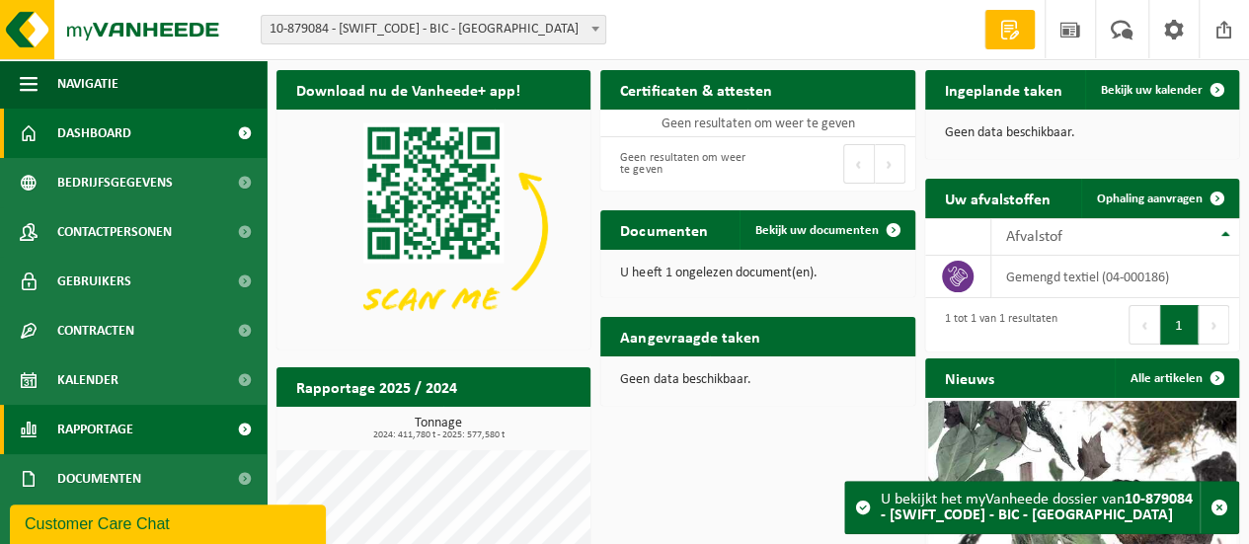
click at [128, 428] on span "Rapportage" at bounding box center [95, 429] width 76 height 49
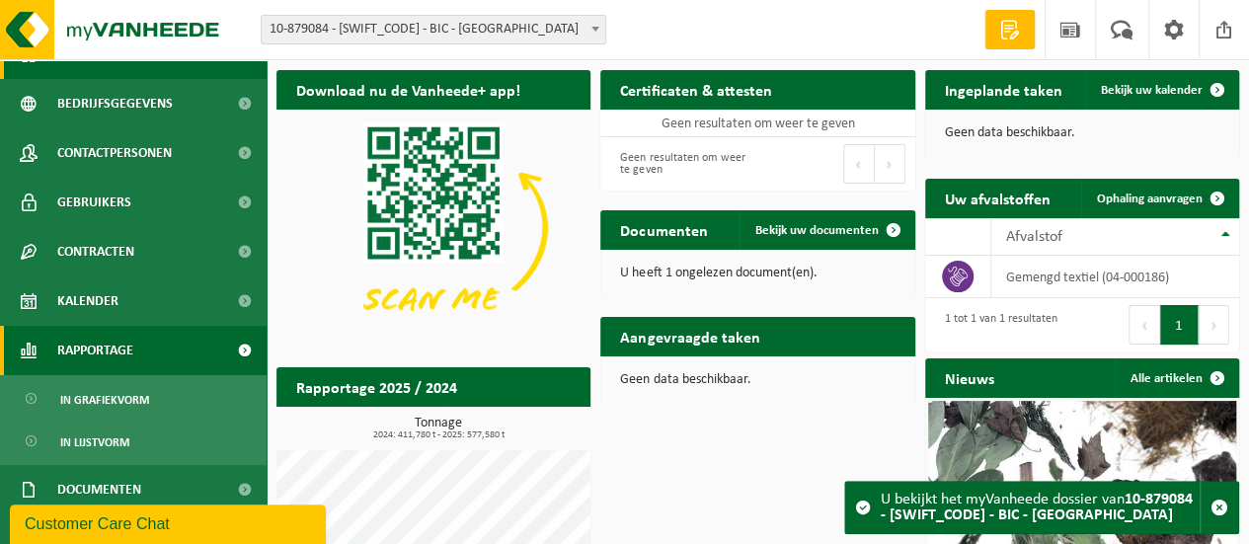
scroll to position [99, 0]
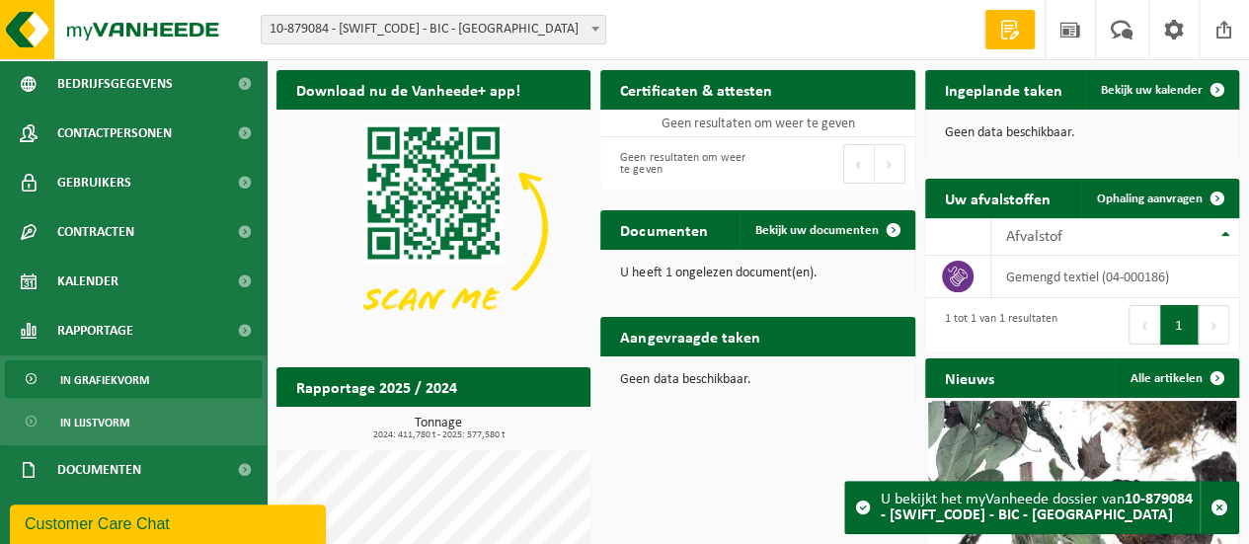
click at [128, 378] on span "In grafiekvorm" at bounding box center [104, 380] width 89 height 38
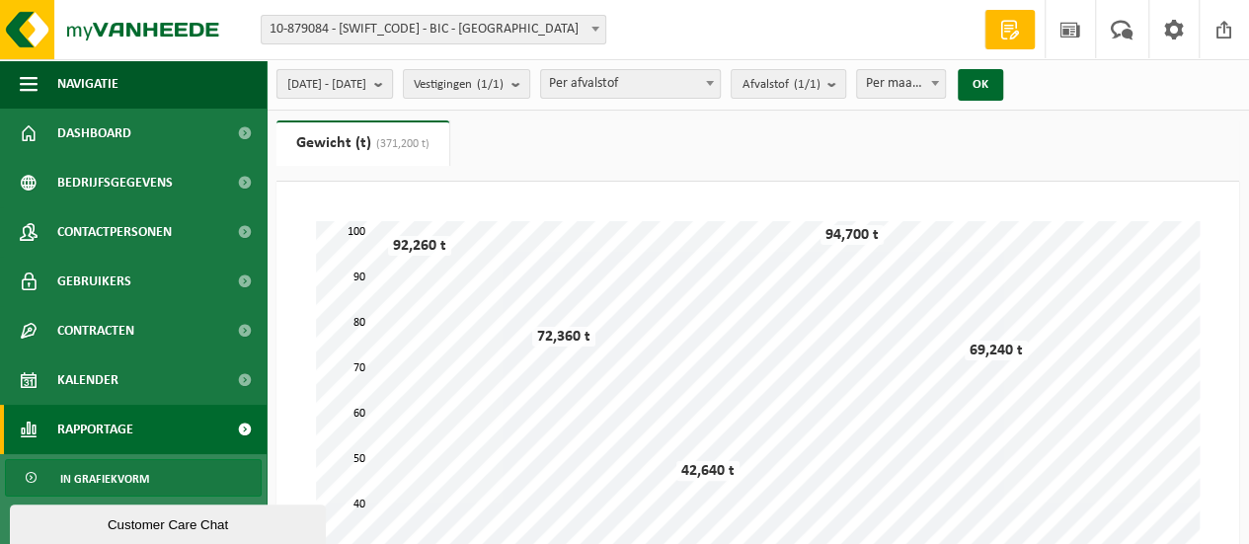
click at [392, 82] on b "submit" at bounding box center [383, 84] width 18 height 28
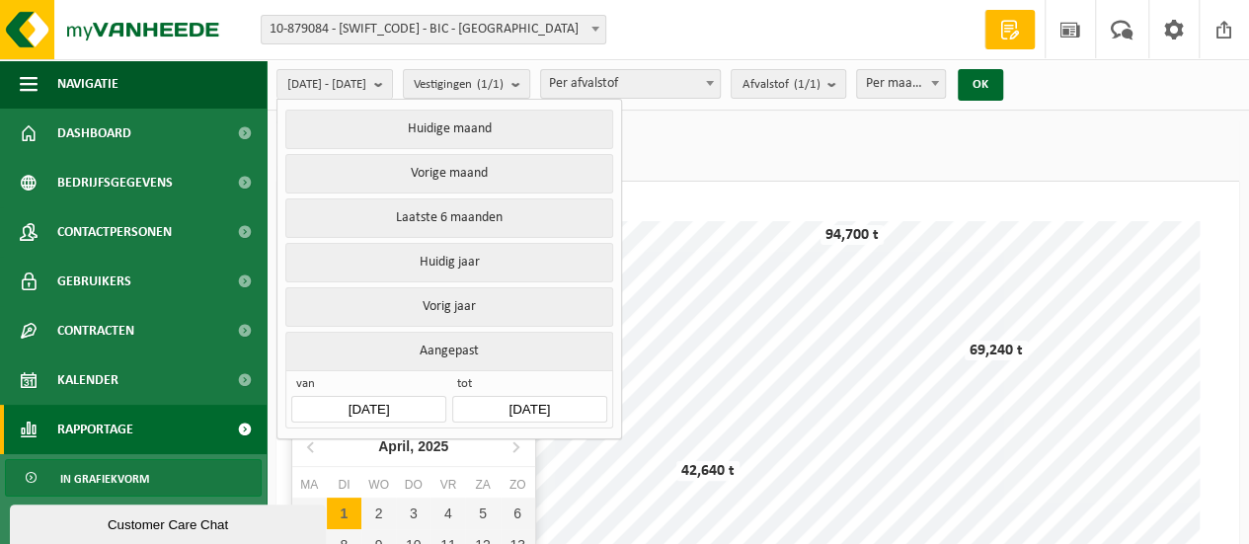
click at [403, 396] on input "[DATE]" at bounding box center [368, 409] width 154 height 27
click at [307, 445] on icon at bounding box center [312, 447] width 32 height 32
click at [379, 517] on div "1" at bounding box center [378, 514] width 35 height 32
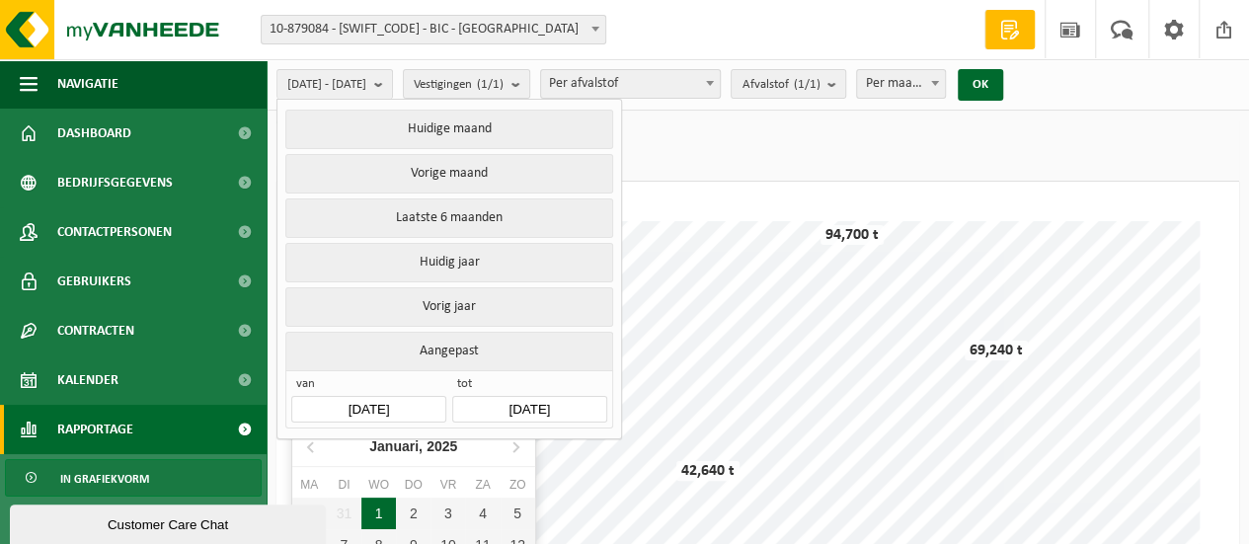
type input "[DATE]"
click at [1003, 76] on button "OK" at bounding box center [980, 85] width 45 height 32
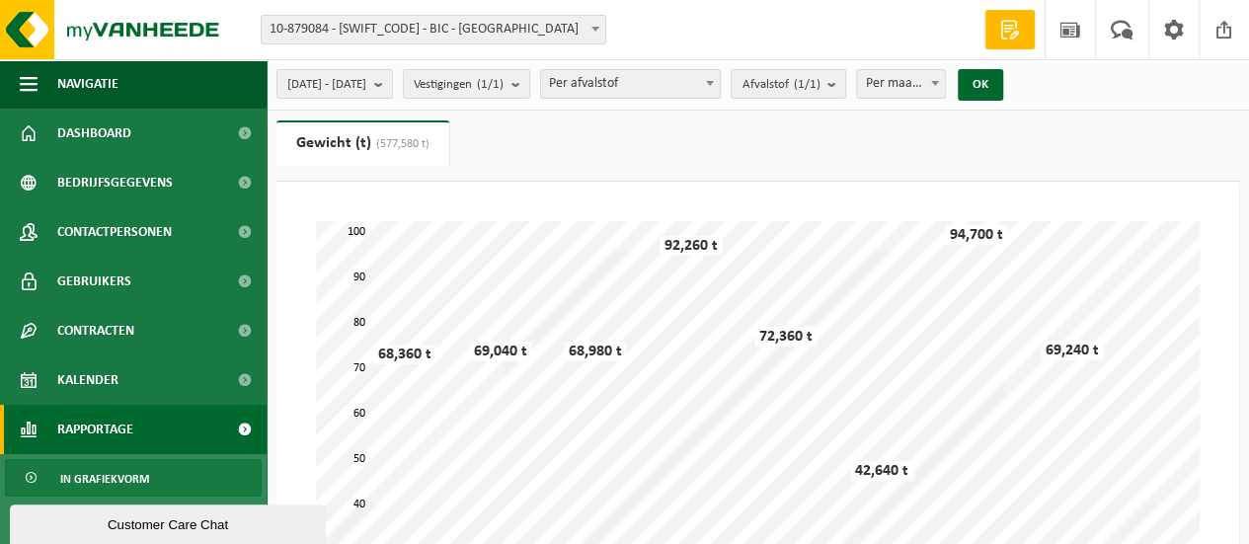
scroll to position [99, 0]
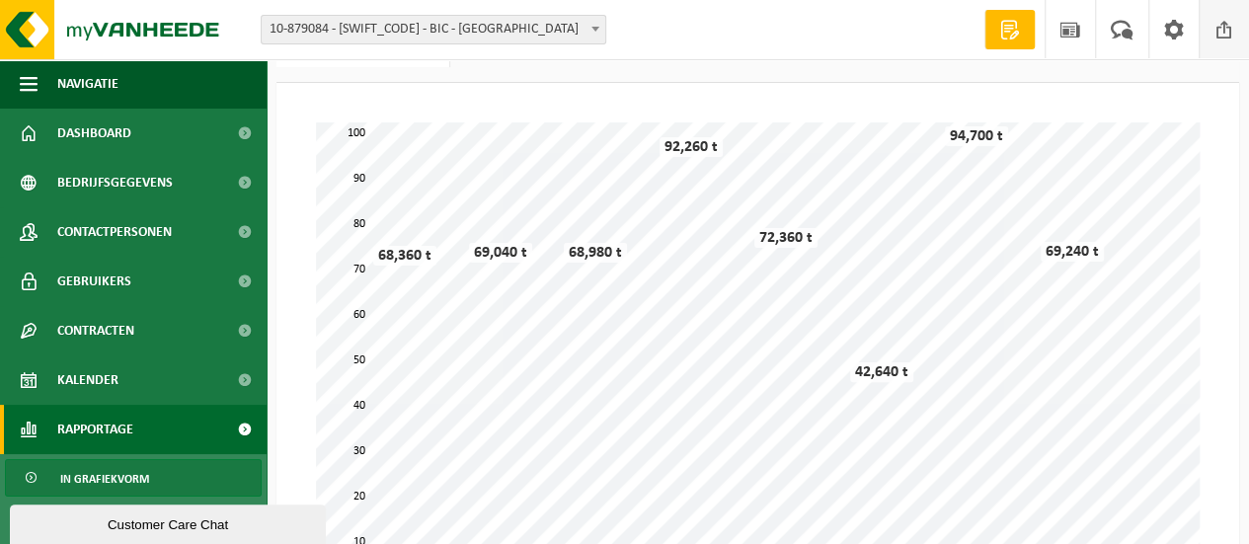
click at [1224, 28] on span at bounding box center [1225, 29] width 30 height 58
